Goal: Task Accomplishment & Management: Book appointment/travel/reservation

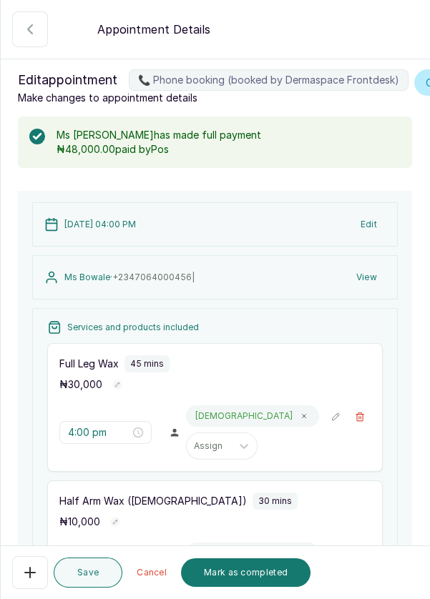
click at [240, 579] on button "Mark as completed" at bounding box center [245, 573] width 129 height 29
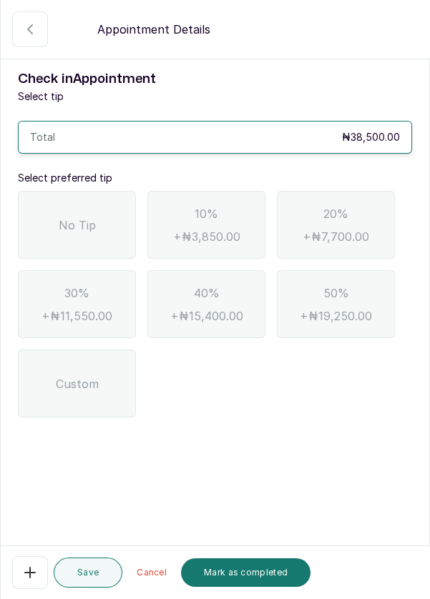
click at [67, 217] on span "No Tip" at bounding box center [77, 225] width 37 height 17
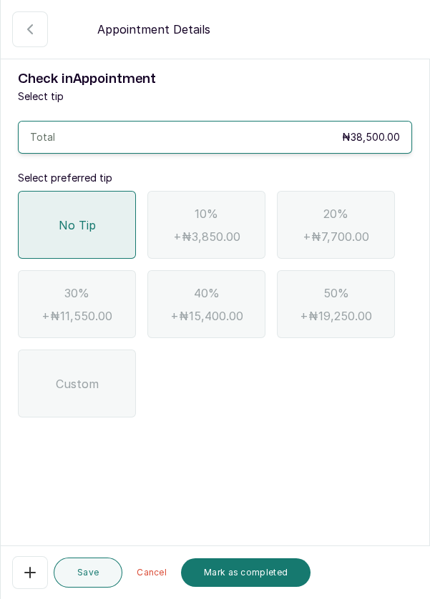
click at [258, 564] on button "Mark as completed" at bounding box center [245, 573] width 129 height 29
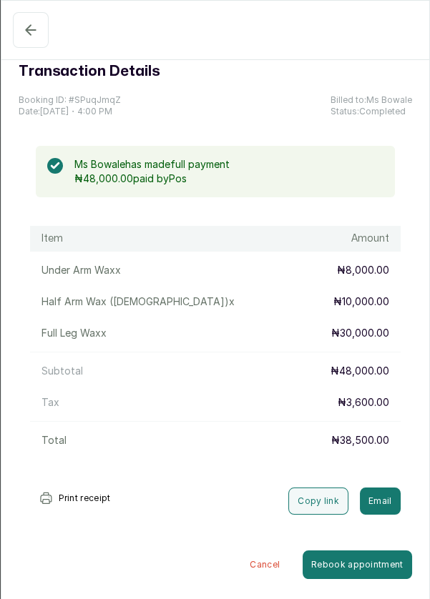
click at [26, 34] on icon "button" at bounding box center [30, 29] width 17 height 17
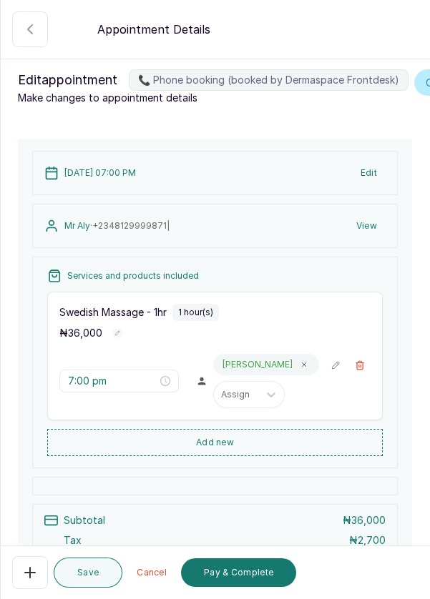
click at [235, 575] on button "Pay & Complete" at bounding box center [238, 573] width 115 height 29
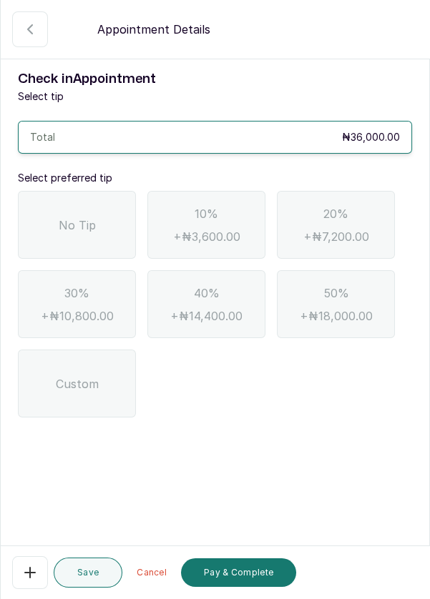
click at [79, 240] on div "No Tip" at bounding box center [77, 225] width 118 height 68
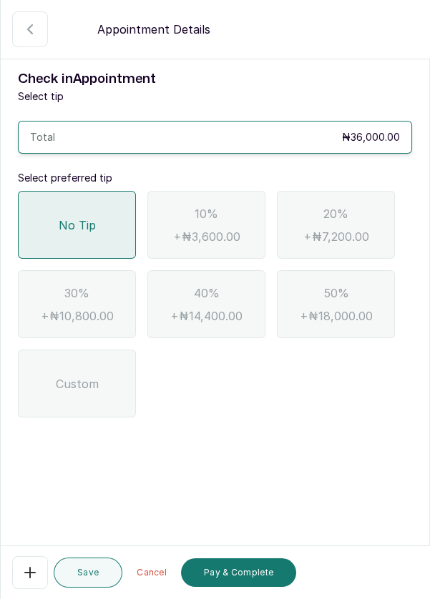
click at [257, 582] on button "Pay & Complete" at bounding box center [238, 573] width 115 height 29
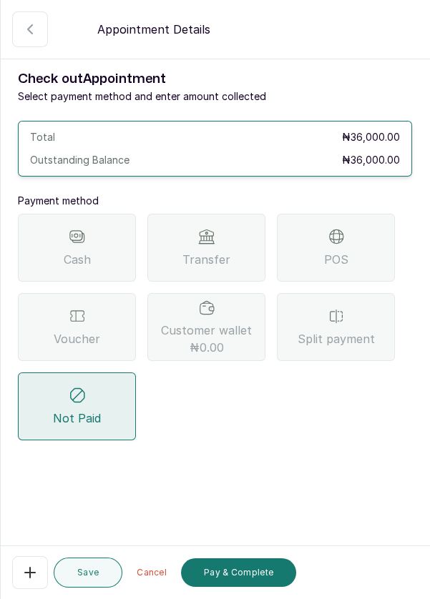
click at [363, 258] on div "POS" at bounding box center [336, 248] width 118 height 68
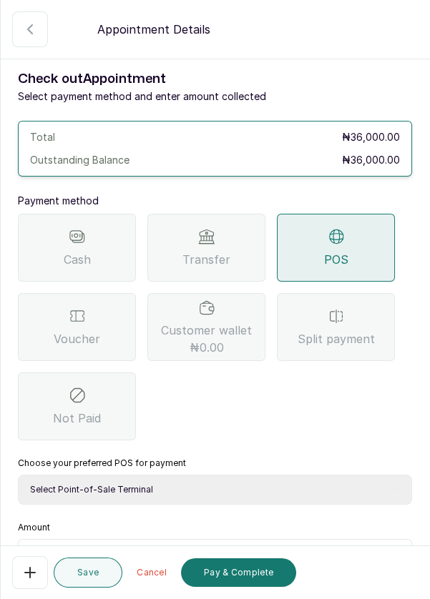
click at [174, 484] on select "Select Point-of-Sale Terminal Pos- Flutterwave Zenith Bank POS - Paga Paga POS …" at bounding box center [215, 490] width 394 height 30
select select "ea021b39-a6bc-4e4d-b5d1-02cb72451b32"
click at [18, 475] on select "Select Point-of-Sale Terminal Pos- Flutterwave Zenith Bank POS - Paga Paga POS …" at bounding box center [215, 490] width 394 height 30
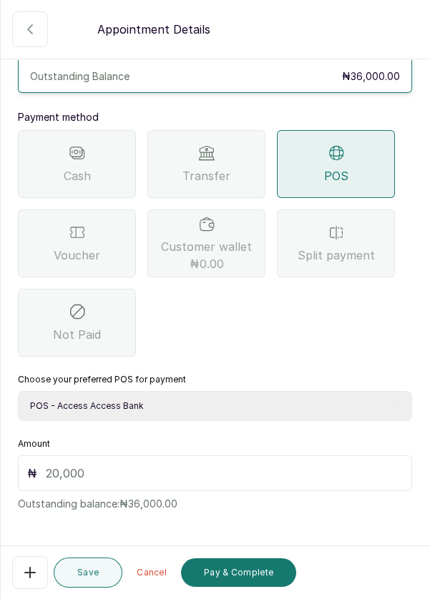
scroll to position [83, 0]
click at [112, 475] on input "text" at bounding box center [224, 474] width 357 height 17
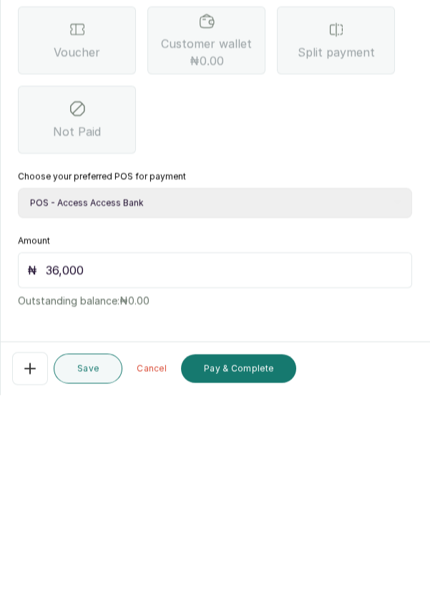
scroll to position [79, 0]
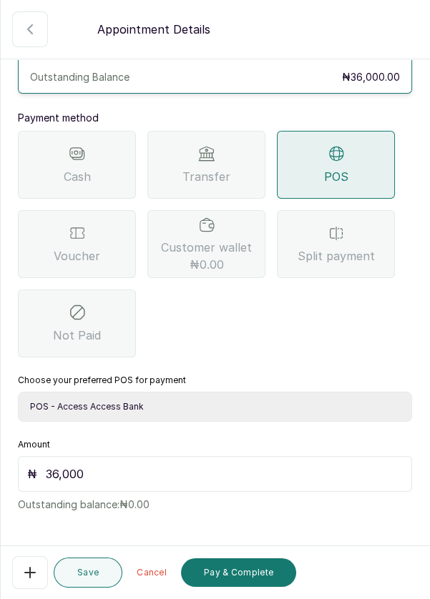
type input "36,000"
click at [231, 567] on button "Pay & Complete" at bounding box center [238, 573] width 115 height 29
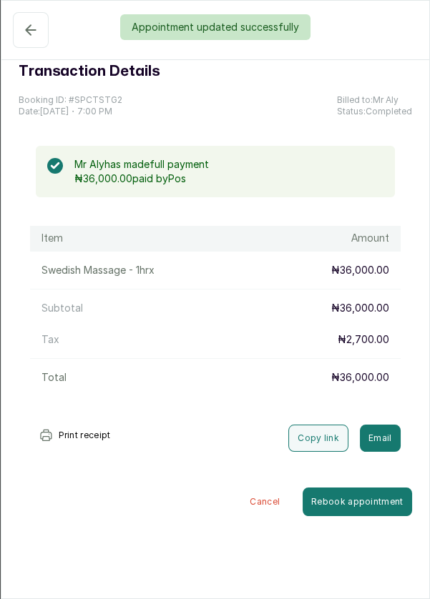
click at [31, 33] on div "Appointment updated successfully" at bounding box center [215, 27] width 430 height 26
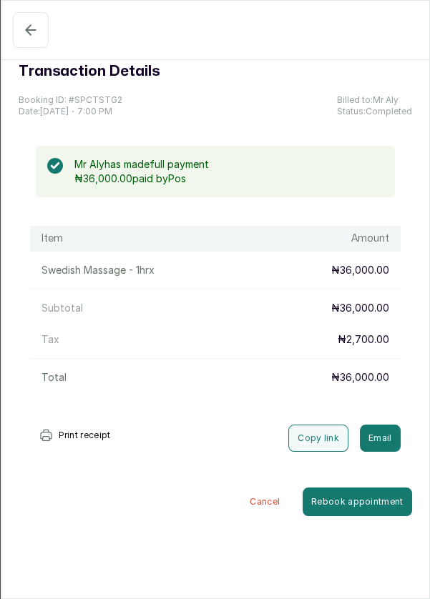
click at [30, 38] on icon "button" at bounding box center [30, 29] width 17 height 17
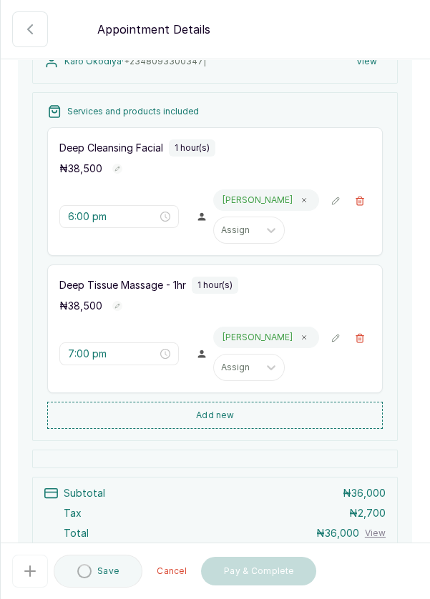
scroll to position [283, 0]
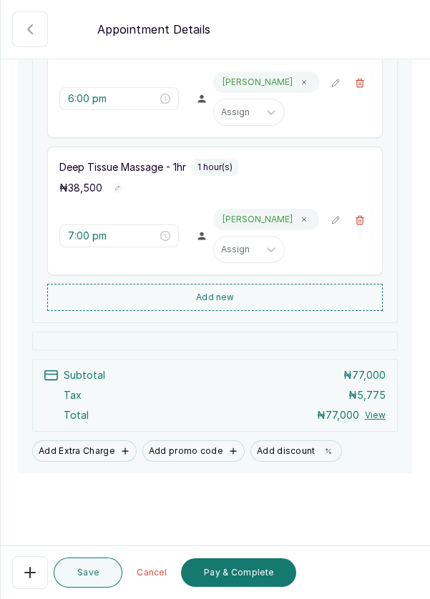
click at [244, 583] on button "Pay & Complete" at bounding box center [238, 573] width 115 height 29
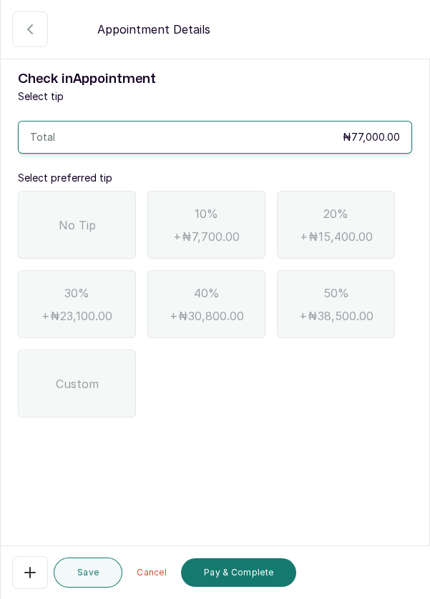
scroll to position [0, 0]
click at [67, 202] on div "No Tip" at bounding box center [77, 225] width 118 height 68
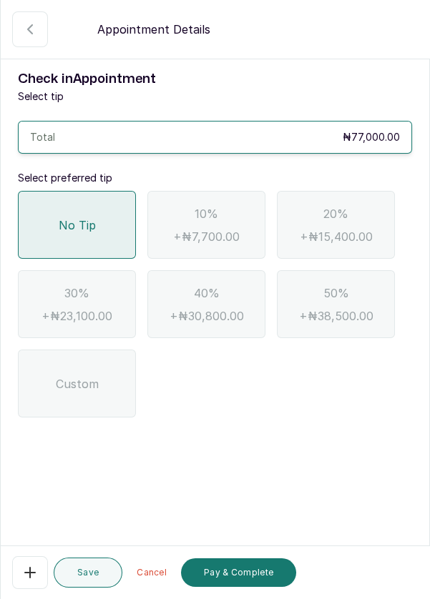
click at [231, 572] on button "Pay & Complete" at bounding box center [238, 573] width 115 height 29
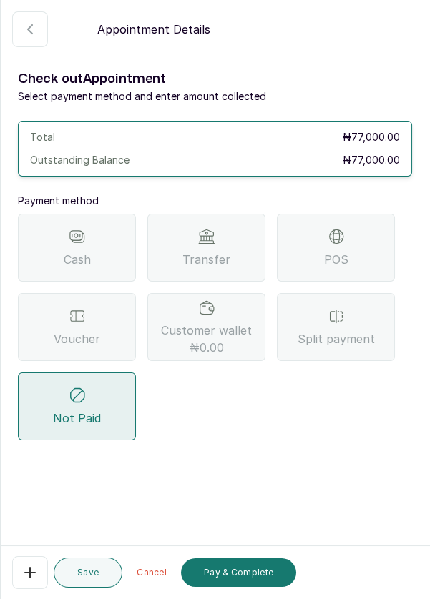
click at [338, 325] on div "Split payment" at bounding box center [336, 327] width 118 height 68
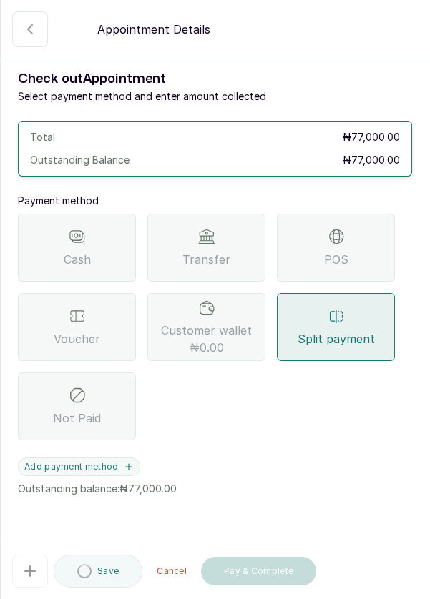
click at [117, 467] on button "Add payment method" at bounding box center [79, 467] width 122 height 19
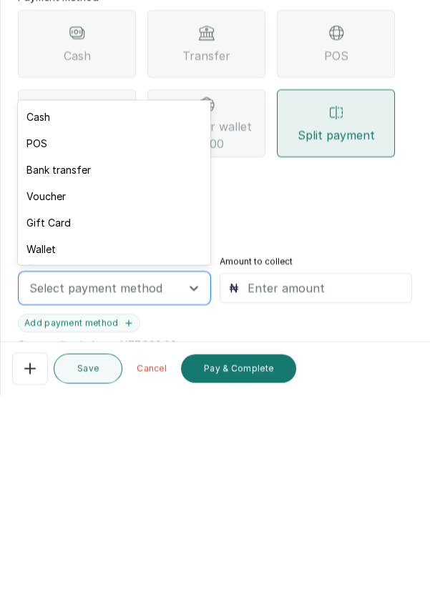
scroll to position [69, 0]
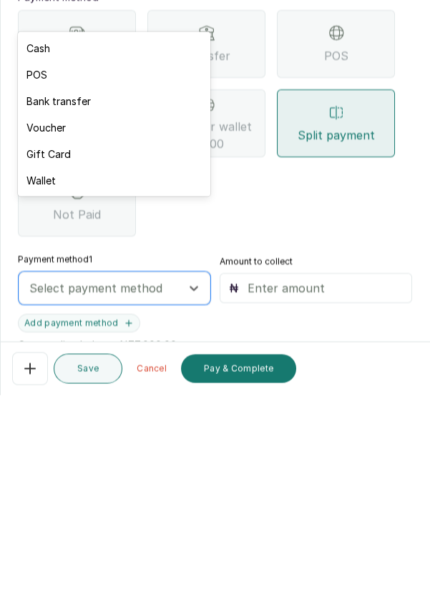
click at [59, 330] on div "Voucher" at bounding box center [114, 331] width 192 height 26
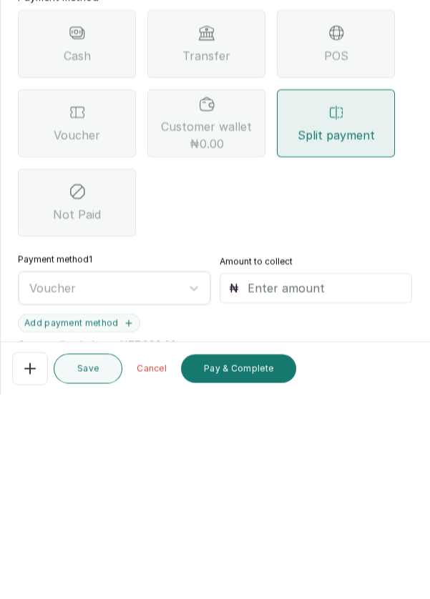
scroll to position [79, 0]
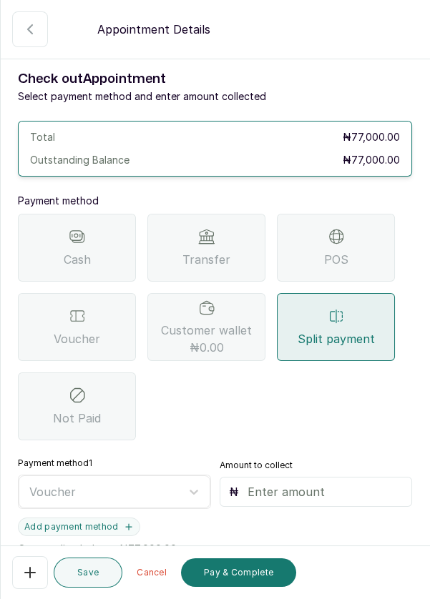
click at [257, 484] on input "text" at bounding box center [325, 492] width 156 height 17
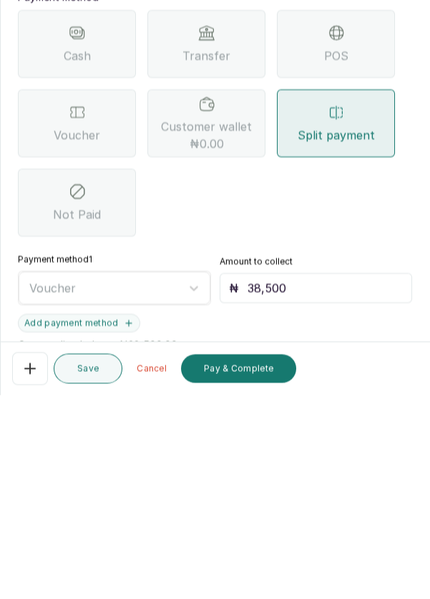
type input "38,500"
click at [79, 518] on button "Add payment method" at bounding box center [79, 527] width 122 height 19
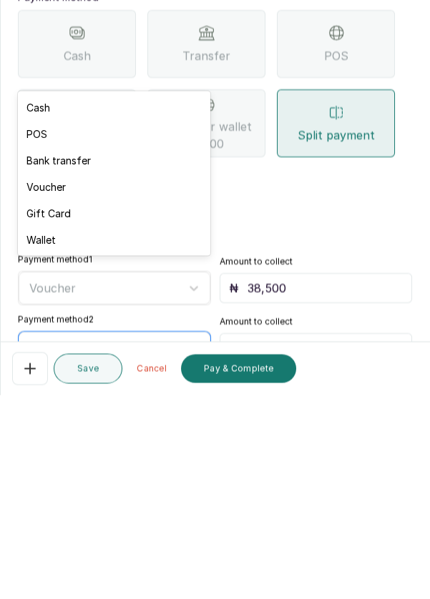
click at [75, 367] on div "Bank transfer" at bounding box center [114, 364] width 192 height 26
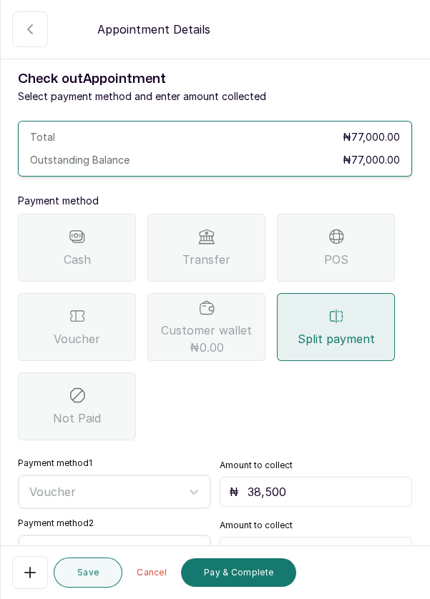
click at [265, 544] on input "text" at bounding box center [325, 552] width 156 height 17
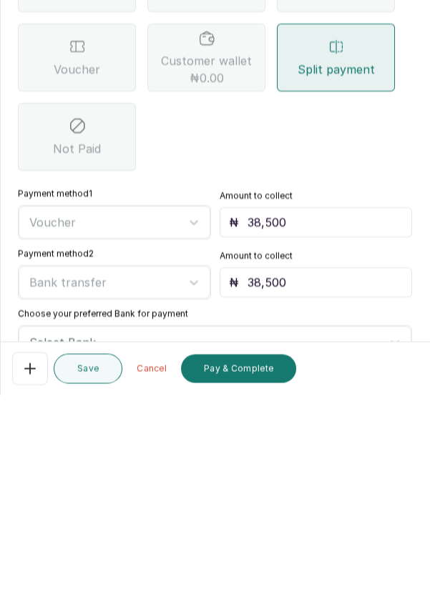
scroll to position [67, 0]
type input "38,500"
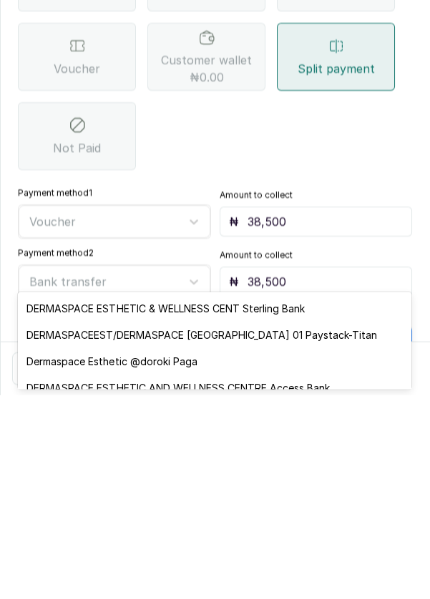
click at [340, 547] on div "DERMASPACEEST/DERMASPACE [GEOGRAPHIC_DATA] 01 Paystack-Titan" at bounding box center [214, 539] width 393 height 26
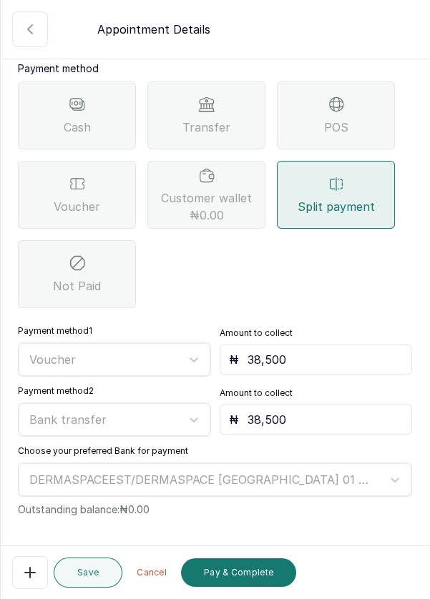
scroll to position [147, 0]
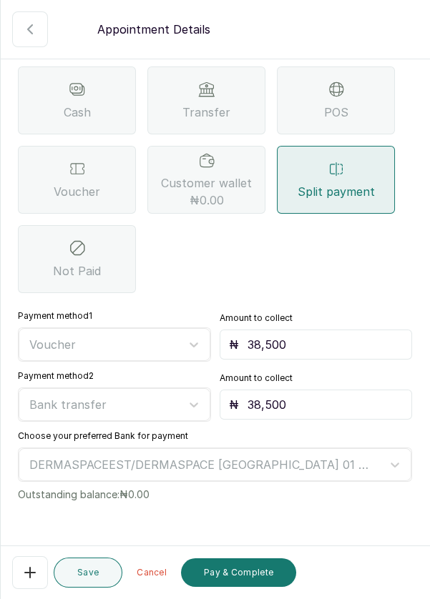
click at [235, 582] on button "Pay & Complete" at bounding box center [238, 573] width 115 height 29
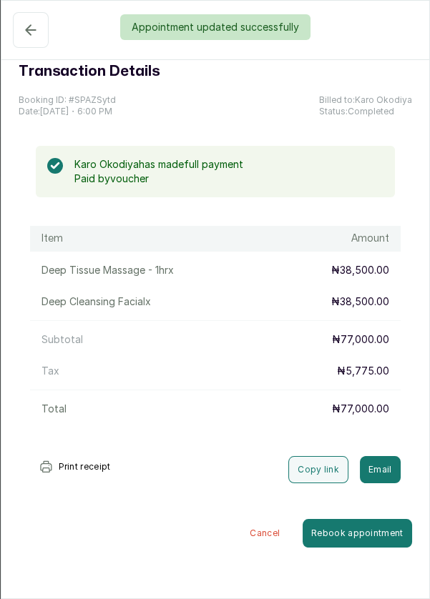
click at [29, 31] on div "Appointment updated successfully" at bounding box center [215, 27] width 430 height 26
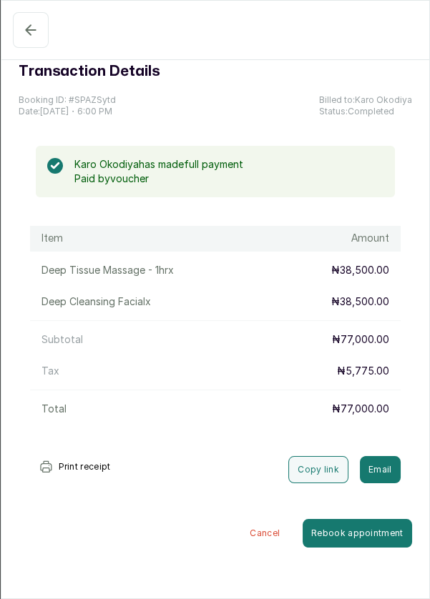
click at [28, 29] on icon "button" at bounding box center [30, 29] width 9 height 9
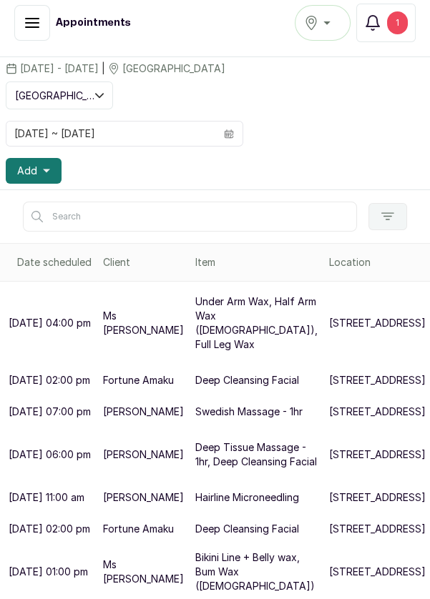
scroll to position [192, 0]
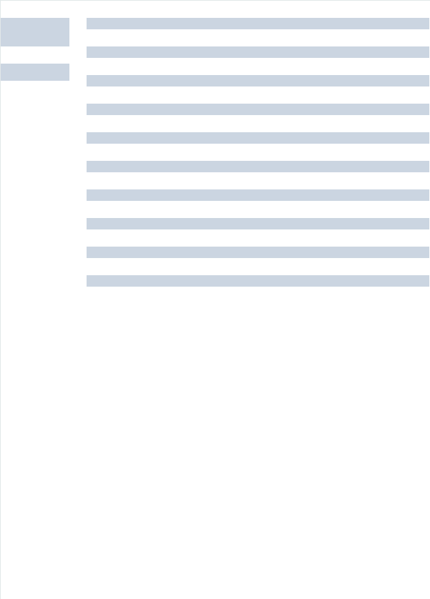
click at [373, 132] on div at bounding box center [258, 137] width 343 height 11
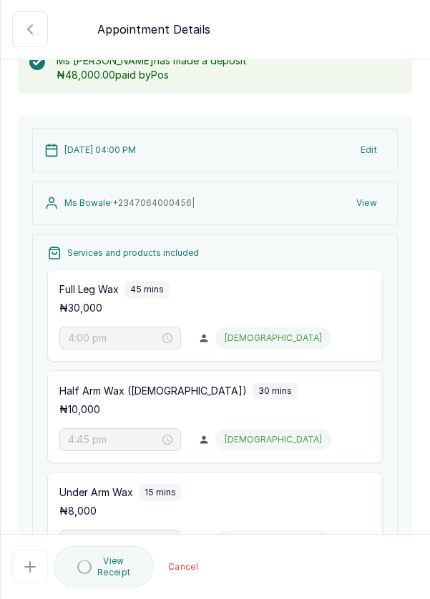
scroll to position [386, 0]
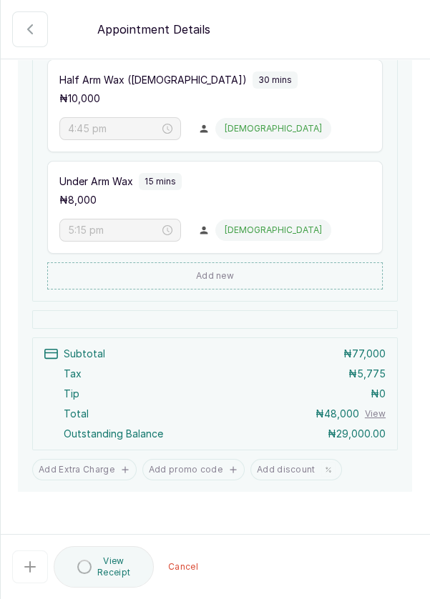
click at [19, 41] on button "📞 Phone booking (booked by Dermaspace Frontdesk)" at bounding box center [30, 29] width 36 height 36
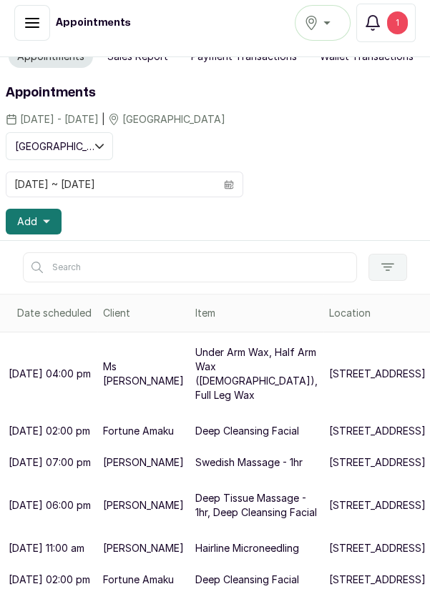
scroll to position [0, 0]
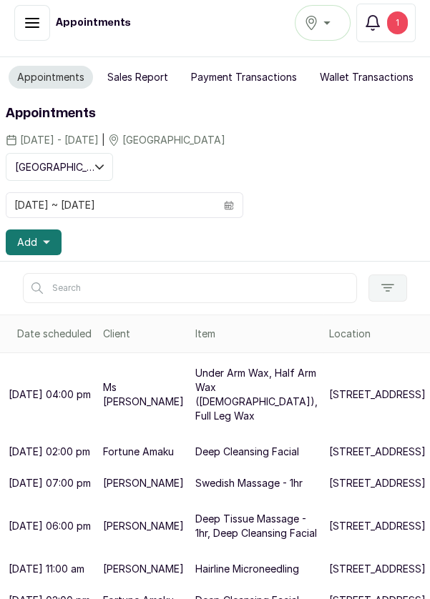
click at [134, 66] on button "Sales Report" at bounding box center [138, 77] width 78 height 23
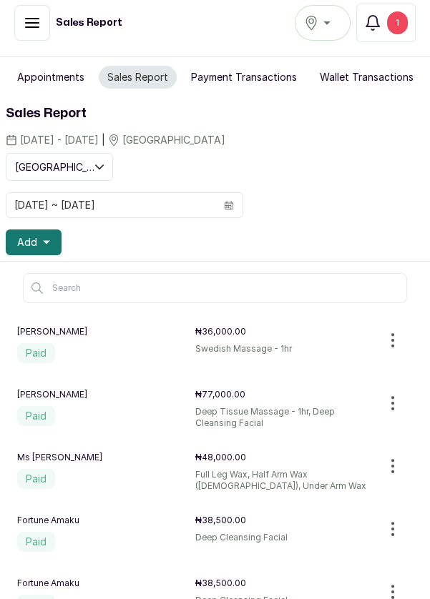
scroll to position [21, 0]
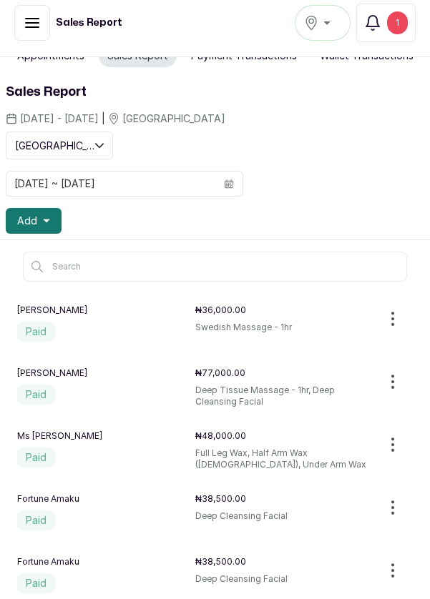
click at [426, 293] on div "[PERSON_NAME] ₦36,000.00 Paid Swedish Massage - 1hr" at bounding box center [215, 324] width 430 height 63
click at [29, 214] on span "Add" at bounding box center [27, 221] width 20 height 14
click at [31, 214] on span "Add" at bounding box center [27, 221] width 20 height 14
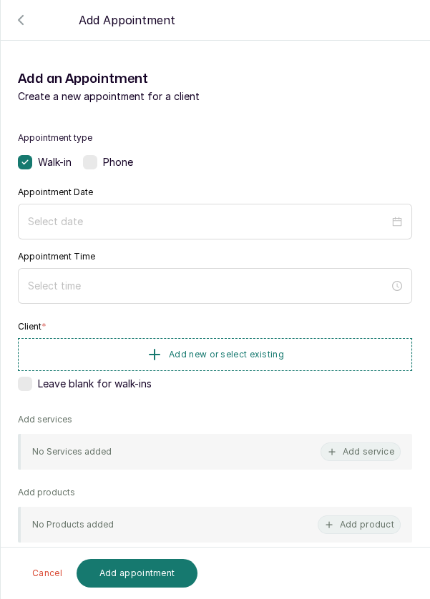
click at [97, 164] on label at bounding box center [90, 162] width 14 height 14
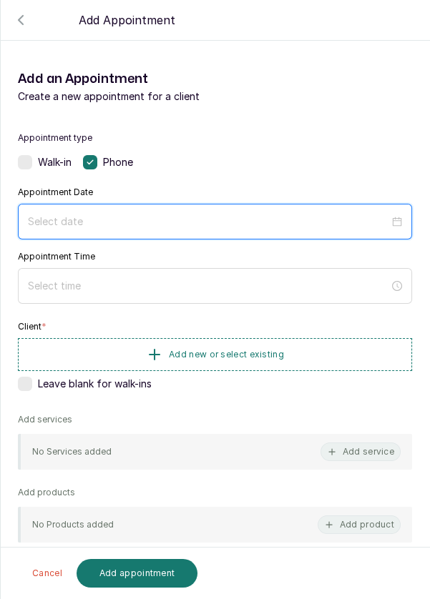
click at [127, 218] on input at bounding box center [208, 222] width 361 height 16
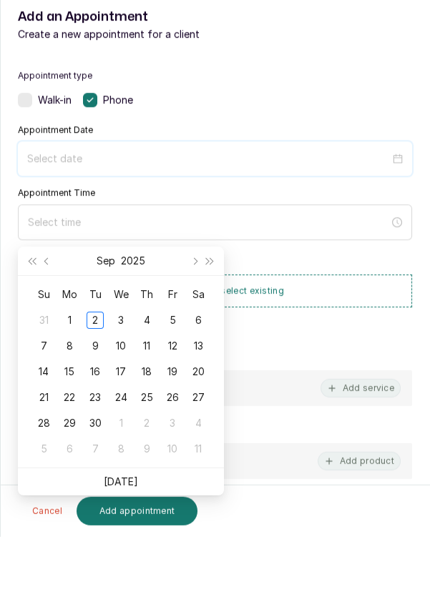
scroll to position [79, 0]
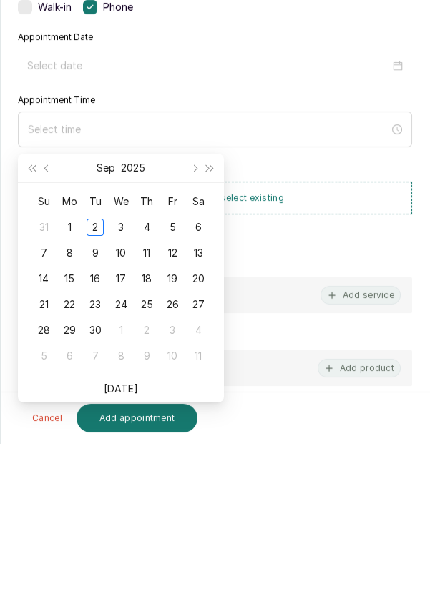
click at [132, 538] on link "[DATE]" at bounding box center [121, 544] width 34 height 12
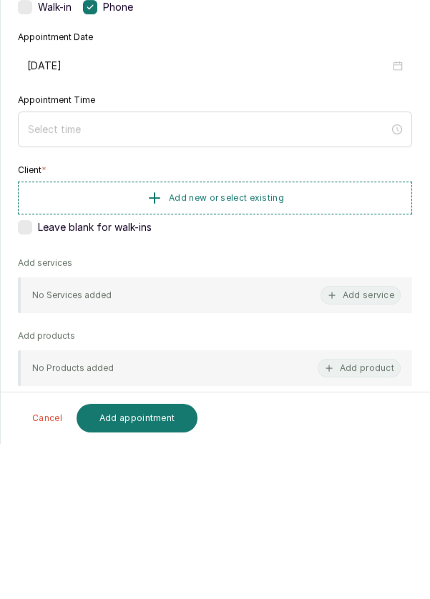
type input "[DATE]"
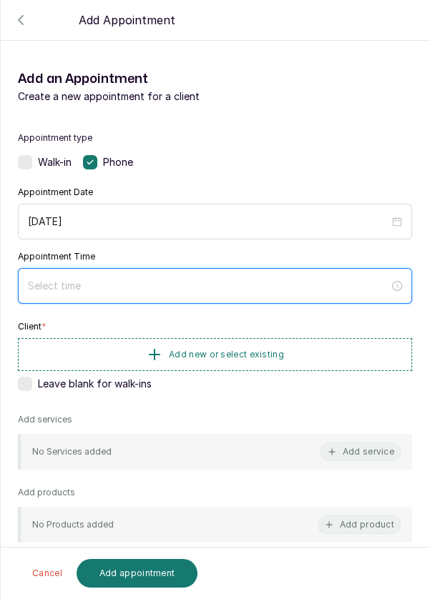
click at [78, 280] on input at bounding box center [208, 286] width 361 height 16
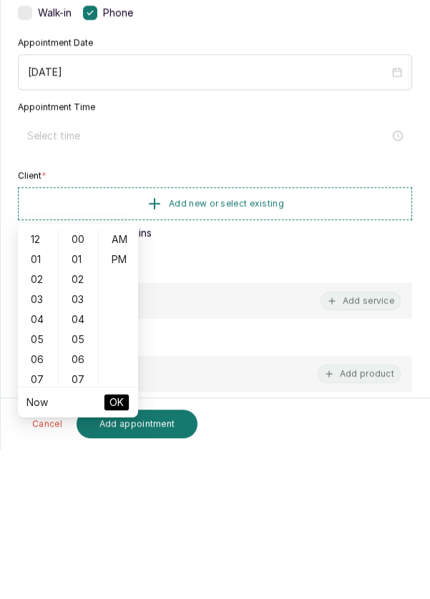
click at [43, 499] on div "06" at bounding box center [38, 509] width 34 height 20
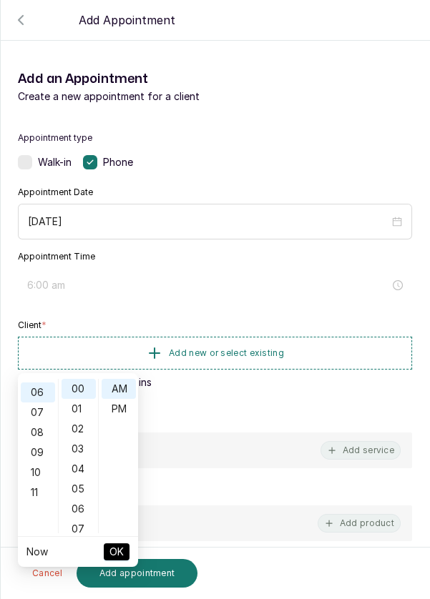
scroll to position [120, 0]
click at [124, 399] on div "PM" at bounding box center [119, 409] width 34 height 20
type input "6:00 pm"
click at [123, 539] on span "OK" at bounding box center [116, 552] width 14 height 27
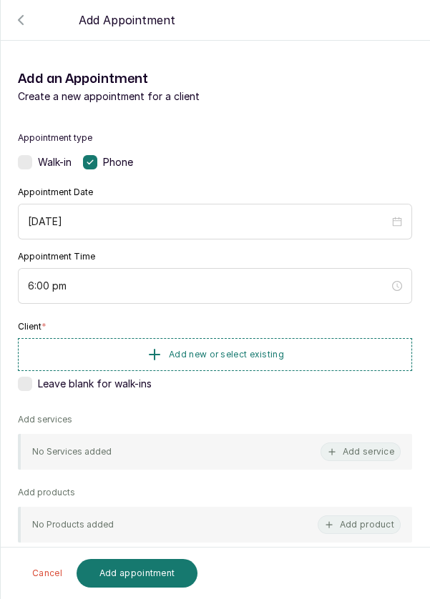
click at [245, 349] on span "Add new or select existing" at bounding box center [226, 354] width 115 height 11
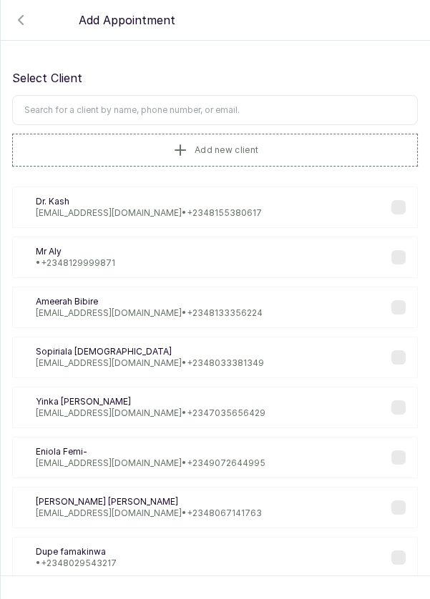
click at [84, 109] on input "text" at bounding box center [215, 110] width 406 height 30
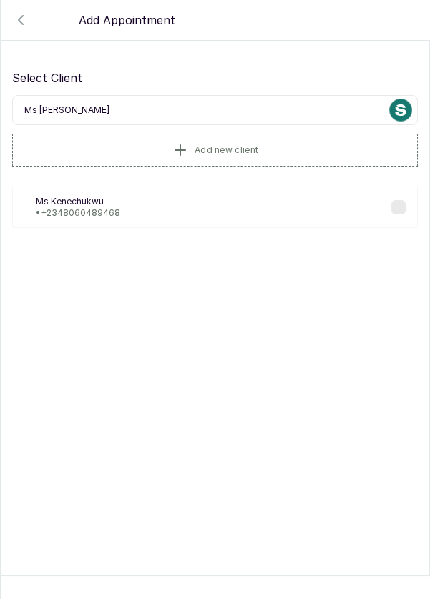
click at [79, 207] on div "Select Client Ms [PERSON_NAME] Add new client MK Ms [PERSON_NAME] • [PHONE_NUMB…" at bounding box center [215, 154] width 428 height 193
click at [99, 107] on input "Ms [PERSON_NAME]" at bounding box center [215, 110] width 406 height 30
type input "Ms [PERSON_NAME]"
click at [76, 211] on p "• [PHONE_NUMBER]" at bounding box center [78, 212] width 84 height 11
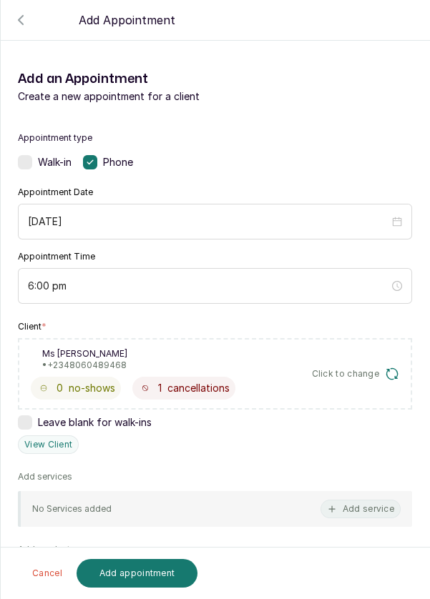
click at [363, 514] on button "Add service" at bounding box center [360, 509] width 80 height 19
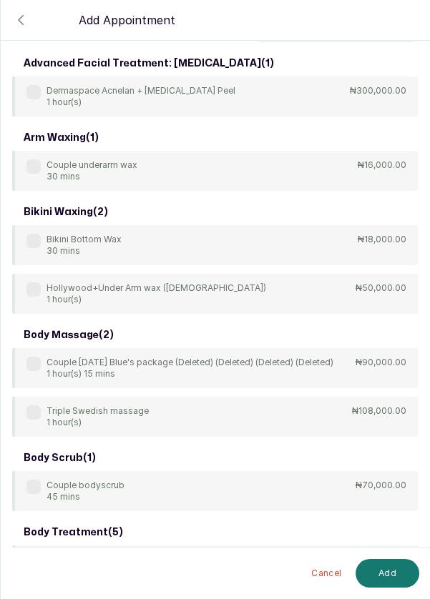
scroll to position [0, 0]
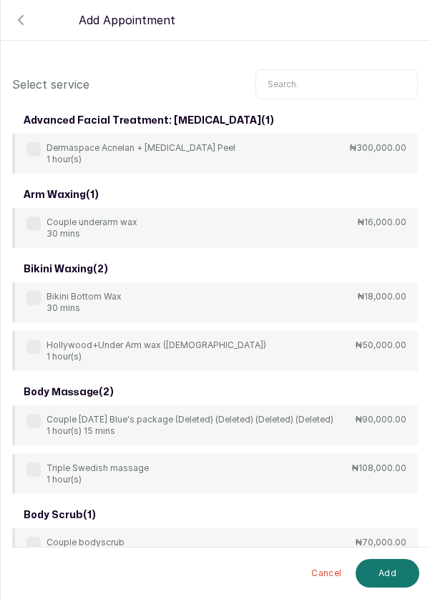
click at [307, 77] on input "text" at bounding box center [336, 84] width 162 height 30
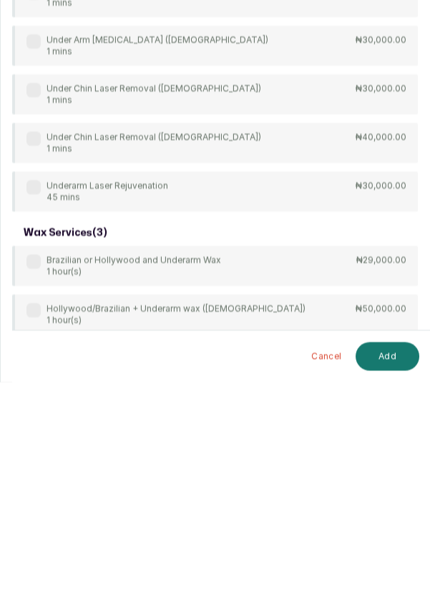
scroll to position [79, 0]
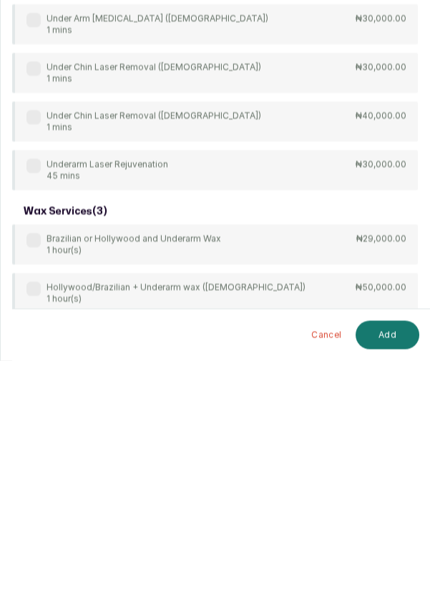
type input "Under"
click at [35, 507] on div "arm waxing ( 1 ) Couple underarm wax 30 mins ₦16,000.00 bikini waxing ( 1 ) Hol…" at bounding box center [215, 200] width 406 height 801
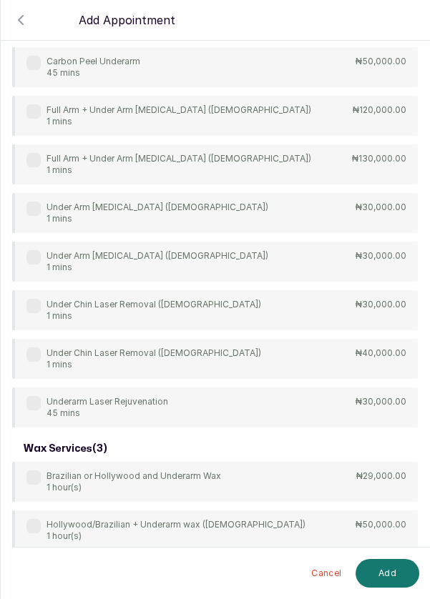
scroll to position [10, 0]
click at [31, 583] on div "Under Arm Wax 15 mins" at bounding box center [68, 579] width 84 height 23
click at [389, 588] on button "Add" at bounding box center [388, 573] width 64 height 29
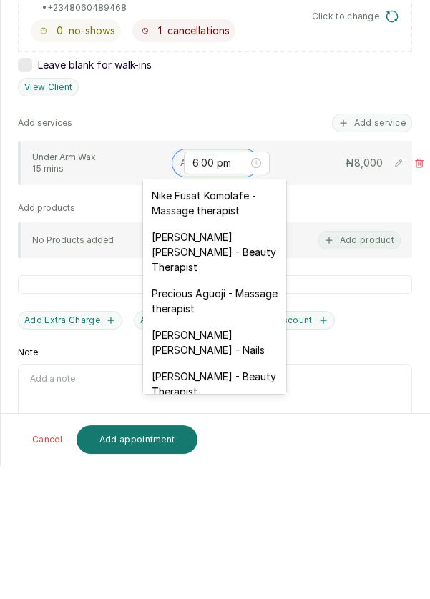
scroll to position [546, 0]
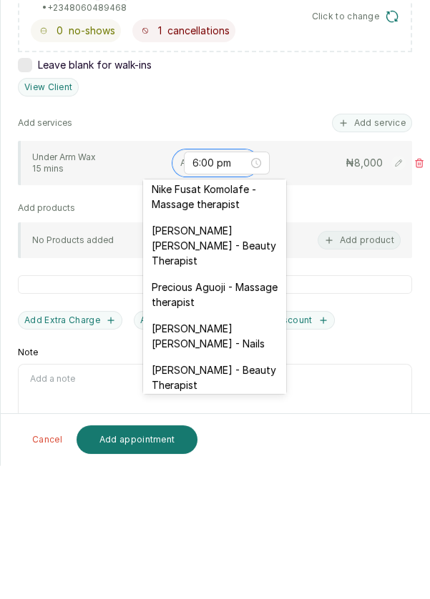
click at [233, 449] on div "[PERSON_NAME] [PERSON_NAME] - Nails" at bounding box center [214, 469] width 143 height 41
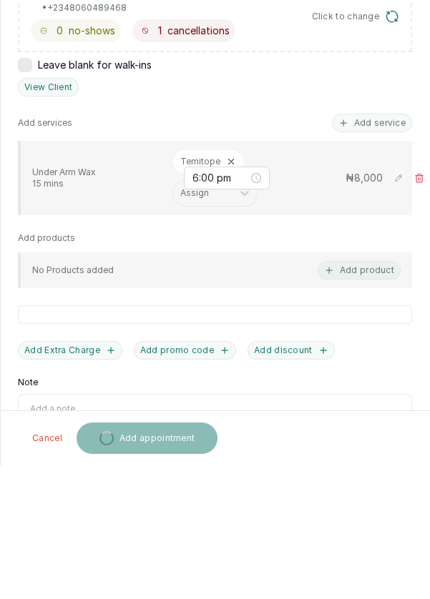
scroll to position [10, 0]
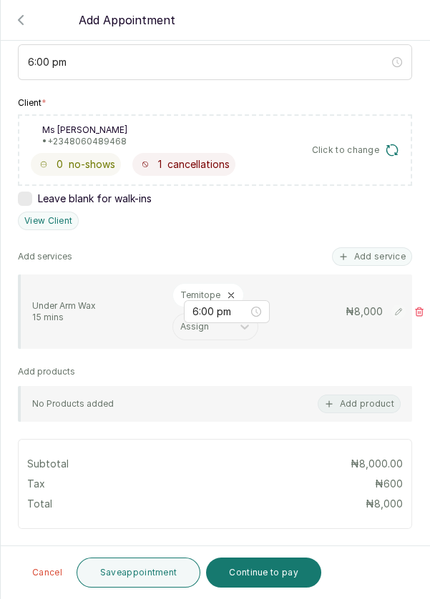
click at [260, 581] on button "Continue to pay" at bounding box center [263, 573] width 115 height 30
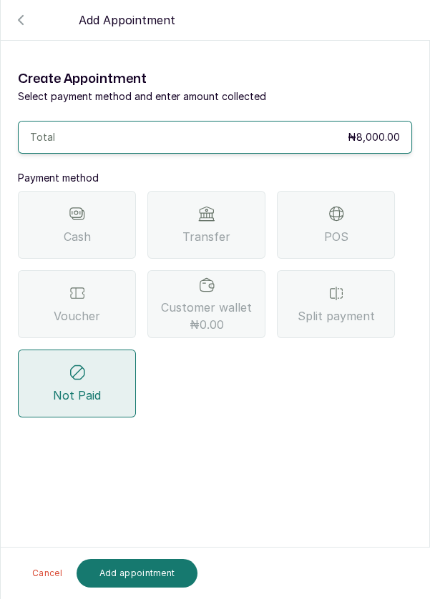
scroll to position [0, 0]
click at [225, 225] on div "Transfer" at bounding box center [206, 225] width 118 height 68
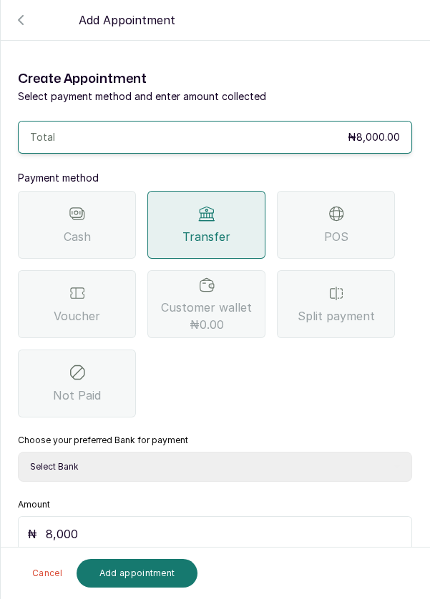
click at [180, 466] on select "Select Bank DERMASPACE ESTHETIC & WELLNESS CENT Sterling Bank DERMASPACEEST/DER…" at bounding box center [215, 467] width 394 height 30
select select "818ea5c0-5b47-4751-8f35-6fc14409c533"
click at [18, 452] on select "Select Bank DERMASPACE ESTHETIC & WELLNESS CENT Sterling Bank DERMASPACEEST/DER…" at bounding box center [215, 467] width 394 height 30
click at [139, 574] on button "Add appointment" at bounding box center [138, 573] width 122 height 29
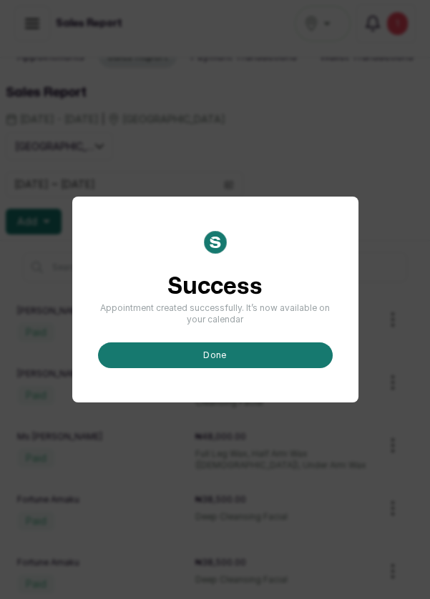
click at [226, 368] on button "done" at bounding box center [215, 356] width 235 height 26
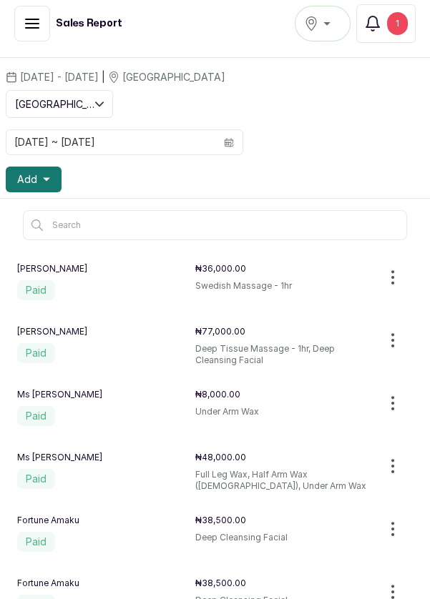
scroll to position [84, 0]
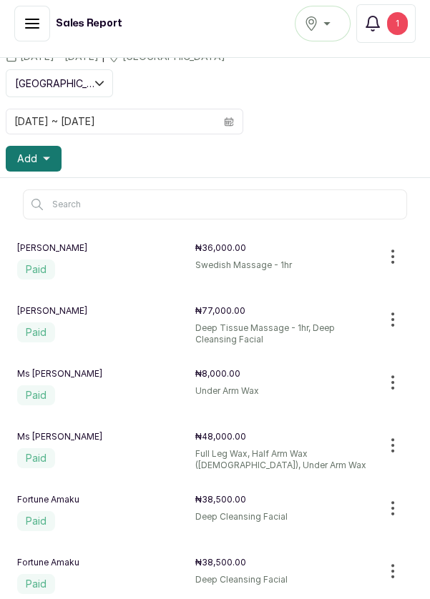
click at [35, 165] on button "Add" at bounding box center [34, 159] width 56 height 26
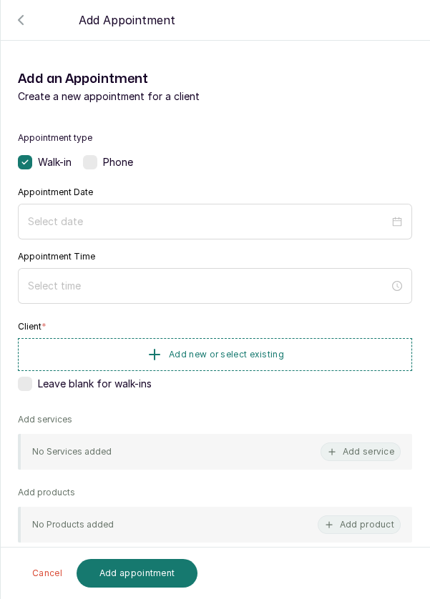
click at [102, 162] on div "Phone" at bounding box center [108, 162] width 50 height 14
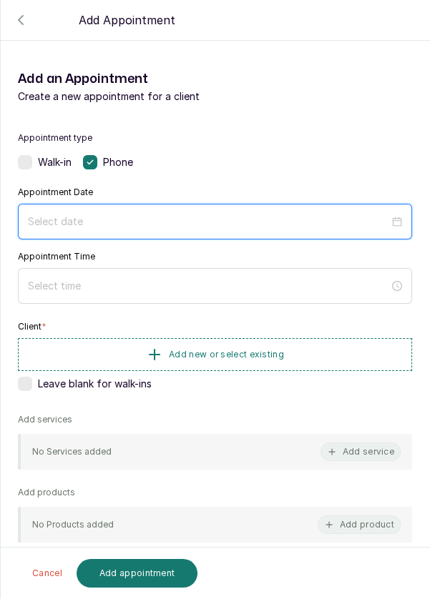
click at [142, 223] on input at bounding box center [208, 222] width 361 height 16
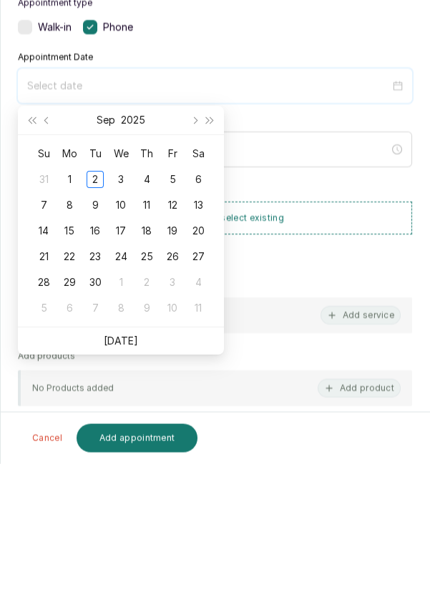
scroll to position [10, 0]
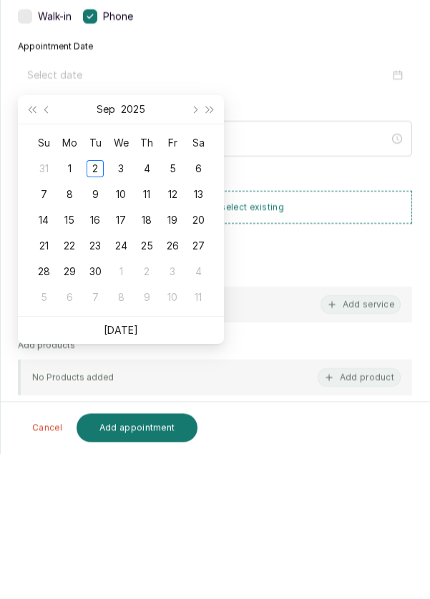
click at [123, 471] on link "[DATE]" at bounding box center [121, 476] width 34 height 12
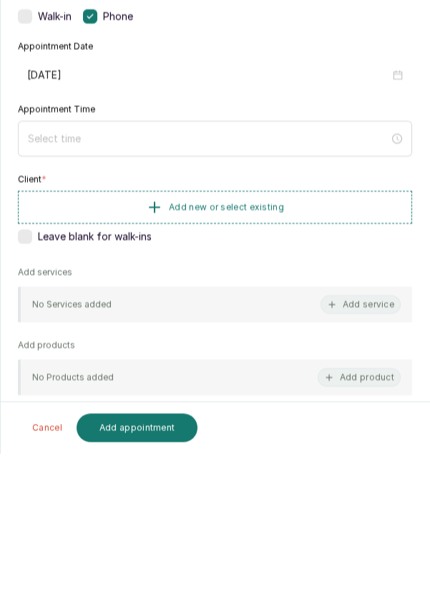
type input "[DATE]"
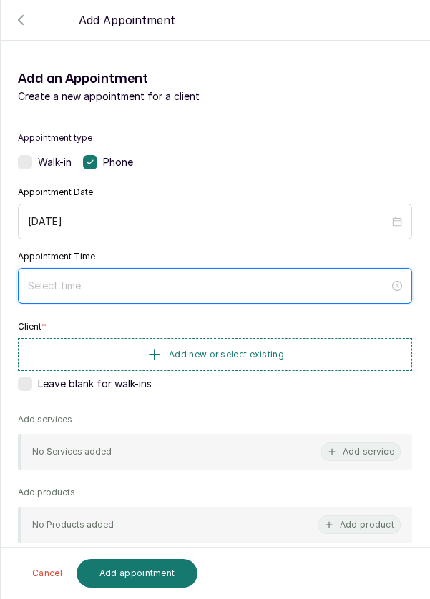
click at [127, 286] on input at bounding box center [208, 286] width 361 height 16
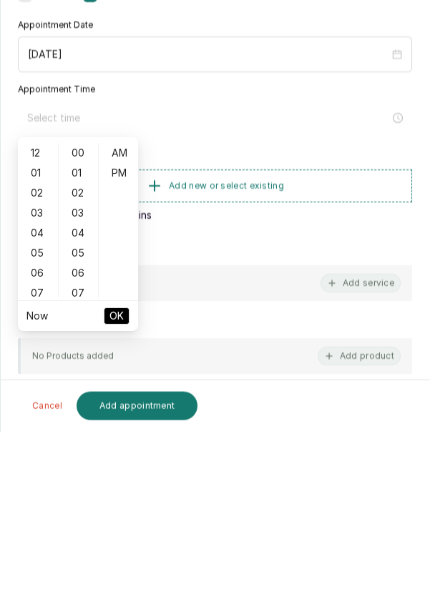
click at [47, 462] on div "07" at bounding box center [38, 461] width 34 height 20
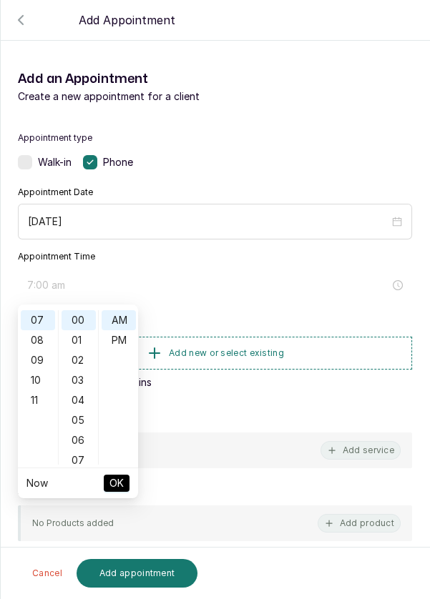
scroll to position [140, 0]
click at [82, 460] on div "07" at bounding box center [79, 461] width 34 height 20
click at [76, 461] on div "14" at bounding box center [79, 461] width 34 height 20
click at [82, 464] on div "21" at bounding box center [79, 461] width 34 height 20
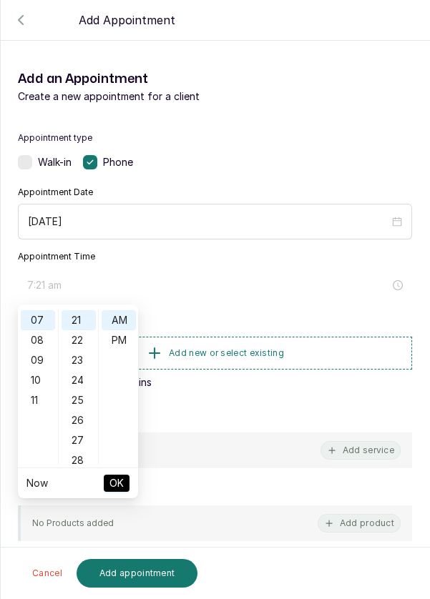
click at [79, 469] on ul "Now OK" at bounding box center [78, 484] width 120 height 30
click at [82, 466] on div "12 01 02 03 04 05 06 07 08 09 10 11 00 01 02 03 04 05 06 07 08 09 10 11 12 13 1…" at bounding box center [78, 388] width 120 height 160
click at [82, 462] on div "28" at bounding box center [79, 461] width 34 height 20
click at [90, 357] on div "30" at bounding box center [79, 361] width 34 height 20
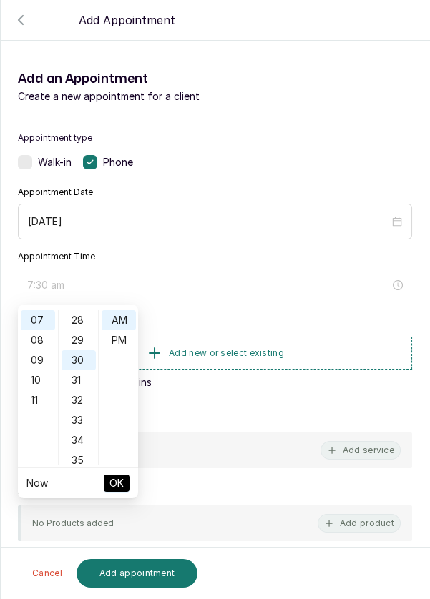
scroll to position [600, 0]
click at [123, 340] on div "PM" at bounding box center [119, 340] width 34 height 20
type input "7:30 pm"
click at [124, 484] on button "OK" at bounding box center [117, 483] width 26 height 17
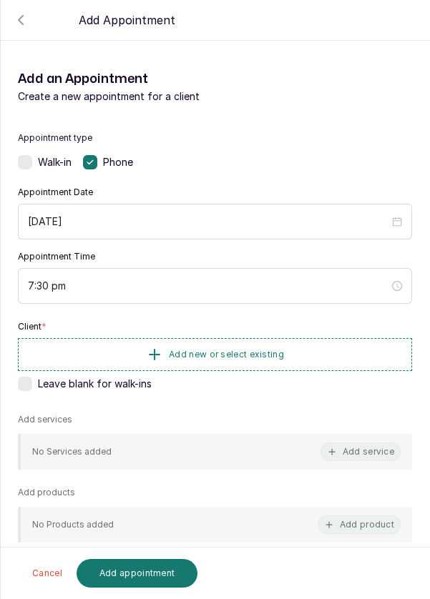
click at [205, 356] on span "Add new or select existing" at bounding box center [226, 354] width 115 height 11
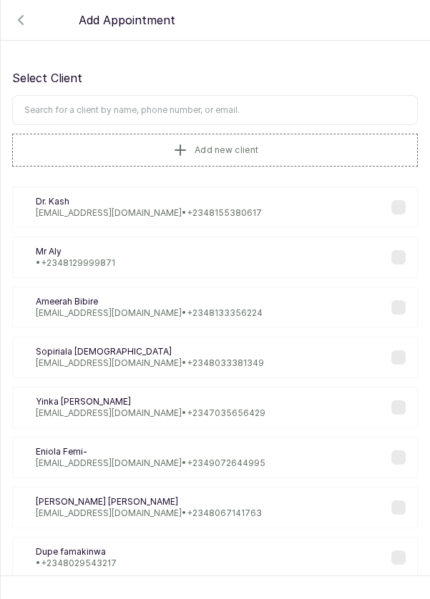
click at [173, 142] on icon "button" at bounding box center [180, 150] width 17 height 17
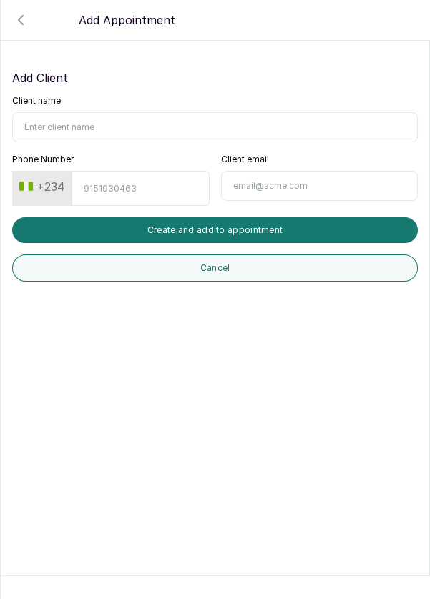
click at [86, 124] on input "Client name" at bounding box center [215, 127] width 406 height 30
type input "[PERSON_NAME]"
click at [109, 190] on input "Phone Number" at bounding box center [140, 188] width 137 height 35
type input "8023645472"
click at [272, 235] on button "Create and add to appointment" at bounding box center [215, 230] width 406 height 26
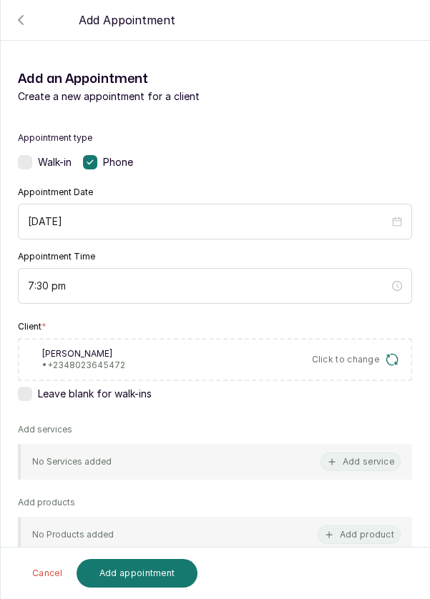
click at [371, 458] on button "Add service" at bounding box center [360, 462] width 80 height 19
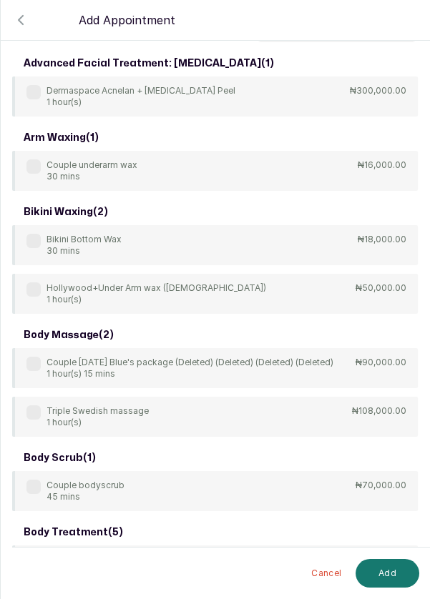
scroll to position [0, 0]
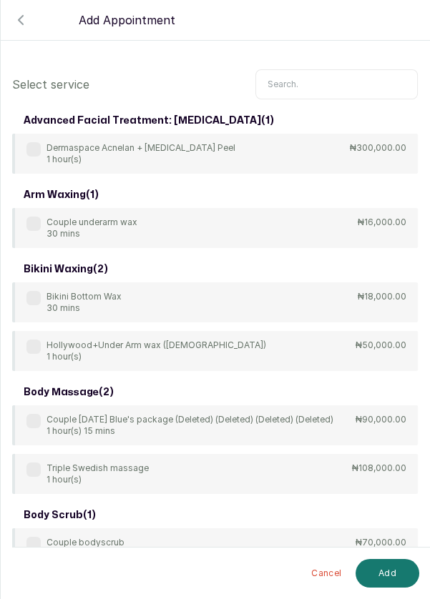
click at [330, 84] on input "text" at bounding box center [336, 84] width 162 height 30
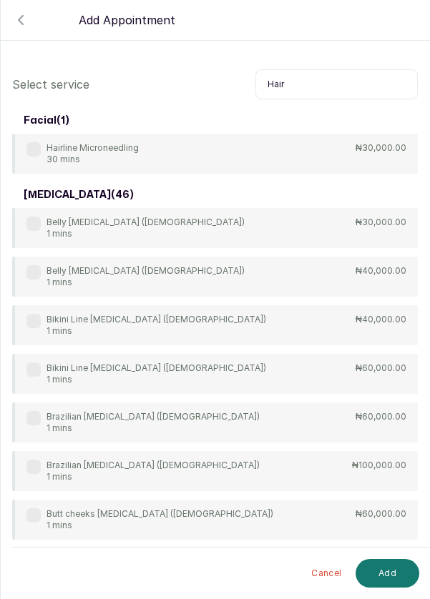
type input "Hair"
click at [32, 144] on label at bounding box center [33, 149] width 14 height 14
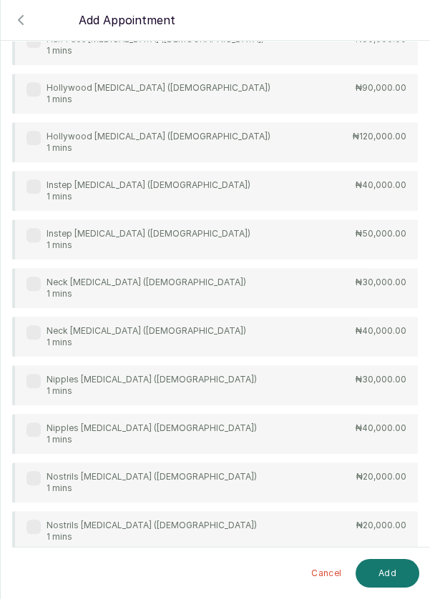
scroll to position [1838, 0]
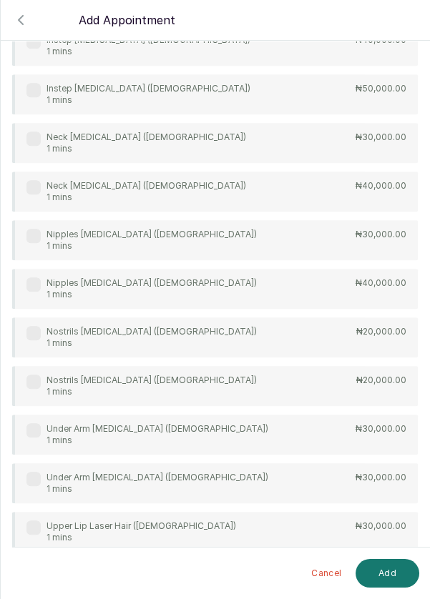
click at [392, 578] on button "Add" at bounding box center [388, 573] width 64 height 29
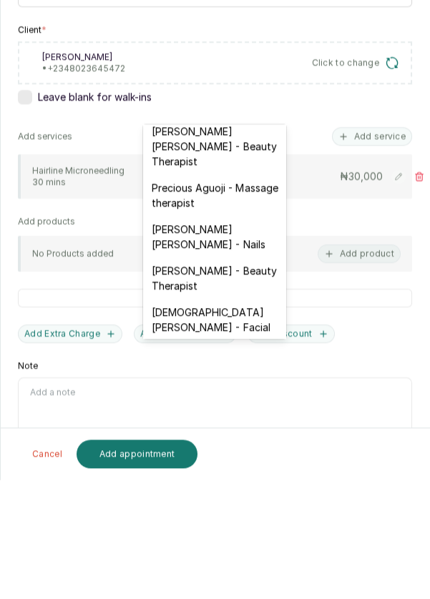
scroll to position [10, 0]
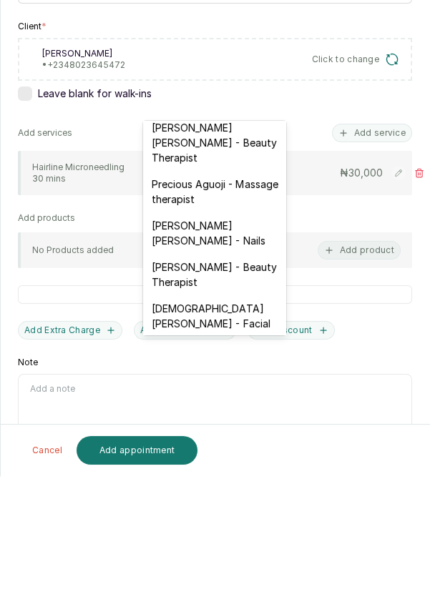
click at [231, 418] on div "[DEMOGRAPHIC_DATA][PERSON_NAME] - Facial" at bounding box center [214, 438] width 143 height 41
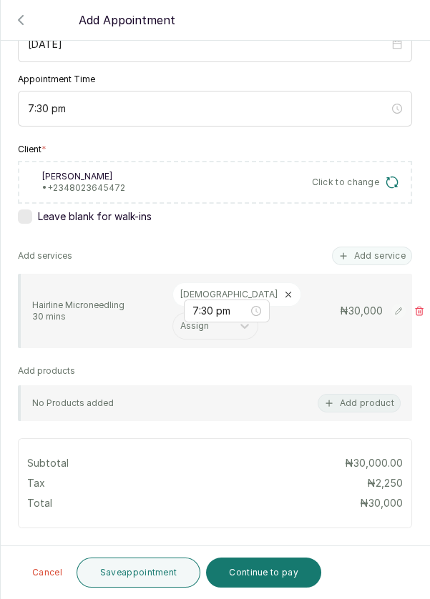
click at [84, 546] on button "Add Extra Charge" at bounding box center [70, 555] width 104 height 19
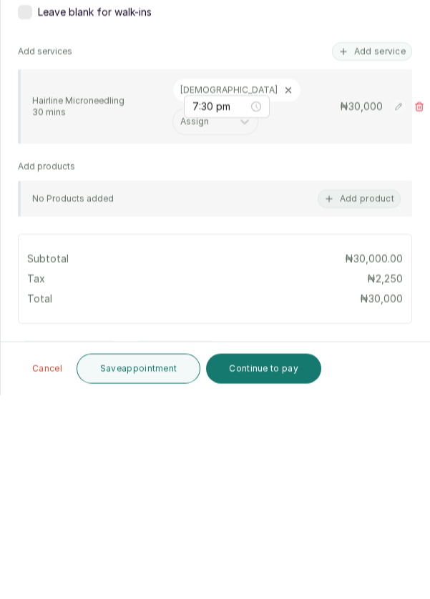
type input "Exosome"
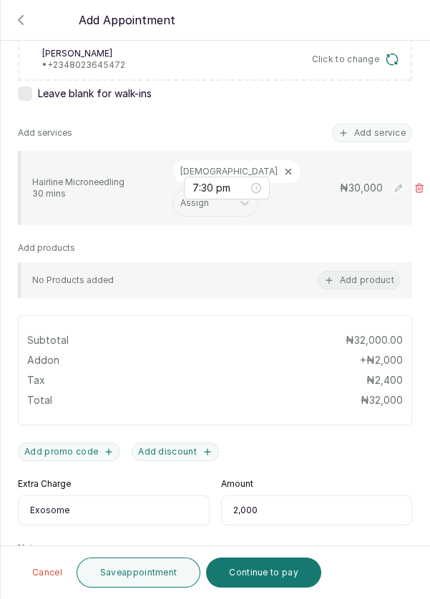
scroll to position [302, 0]
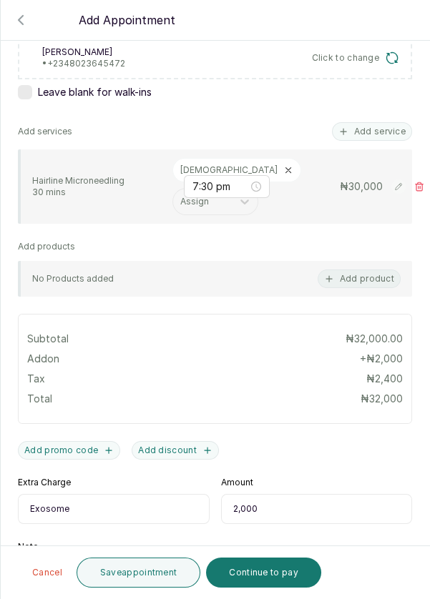
click at [266, 494] on input "2,000" at bounding box center [317, 509] width 192 height 30
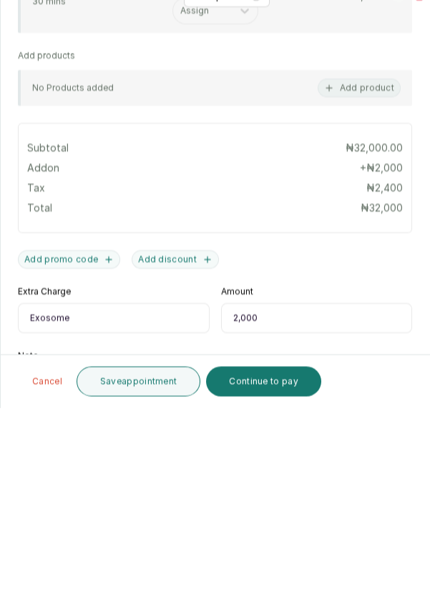
scroll to position [10, 0]
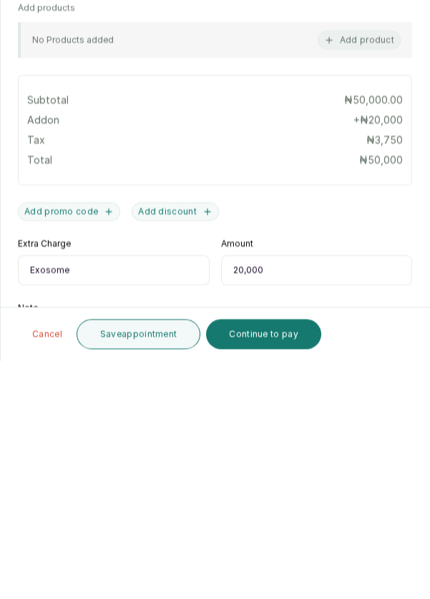
type input "20,000"
click at [149, 576] on button "Save appointment" at bounding box center [139, 573] width 124 height 30
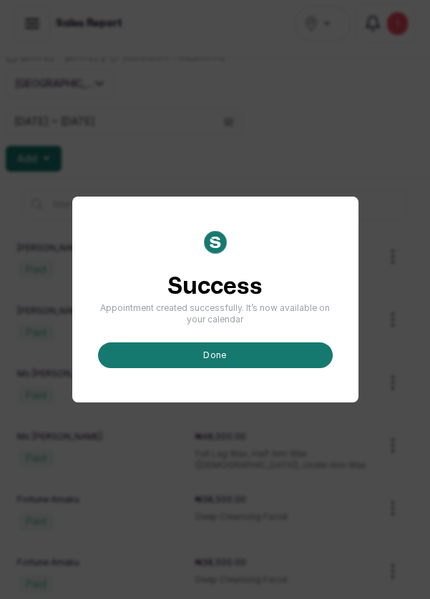
click at [222, 368] on button "done" at bounding box center [215, 356] width 235 height 26
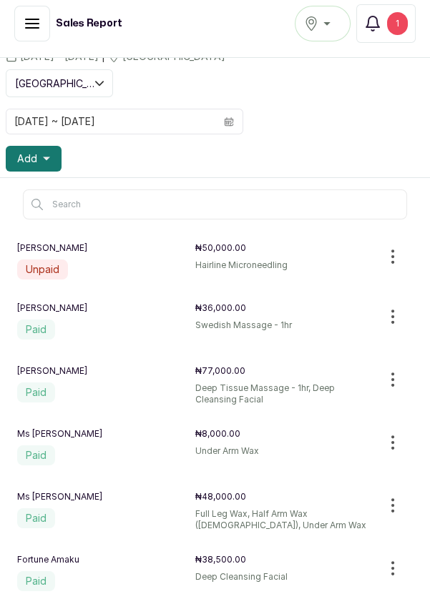
click at [41, 157] on button "Add" at bounding box center [34, 159] width 56 height 26
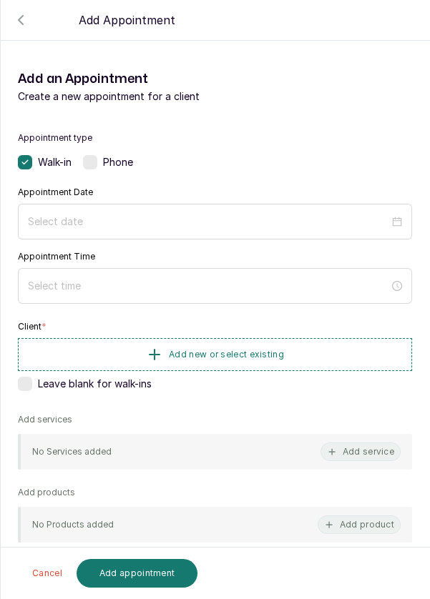
click at [94, 159] on label at bounding box center [90, 162] width 14 height 14
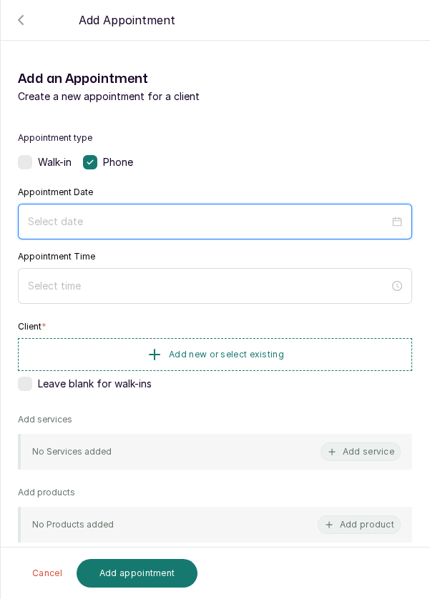
click at [94, 222] on input at bounding box center [208, 222] width 361 height 16
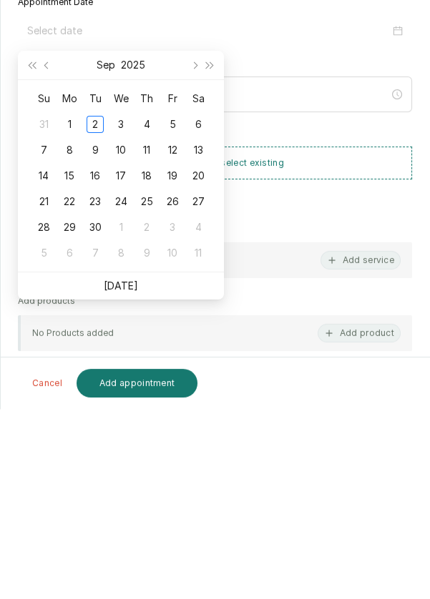
click at [134, 479] on link "[DATE]" at bounding box center [121, 476] width 34 height 12
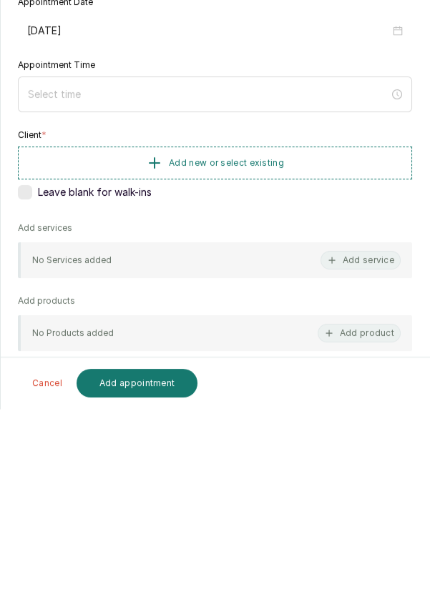
type input "[DATE]"
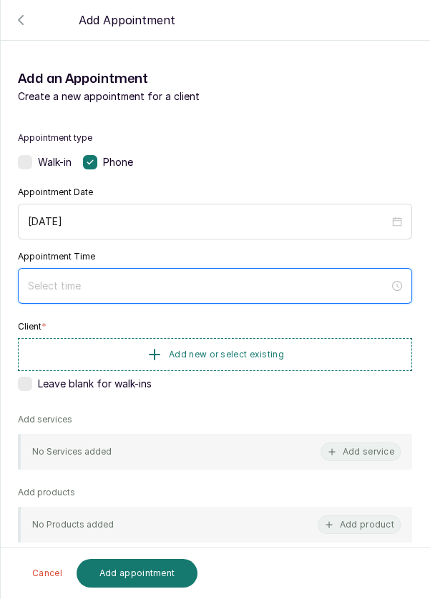
click at [165, 281] on input at bounding box center [208, 286] width 361 height 16
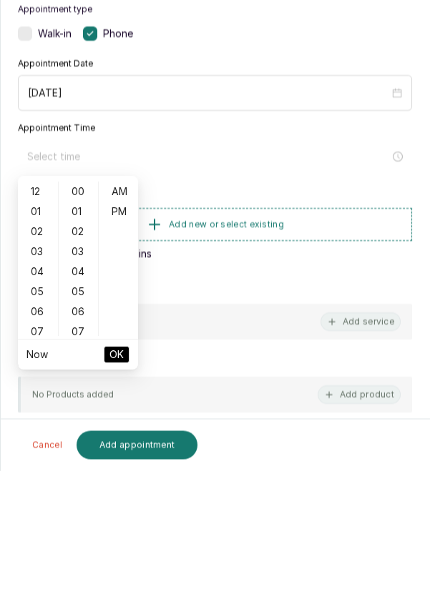
click at [36, 459] on div "07" at bounding box center [38, 461] width 34 height 20
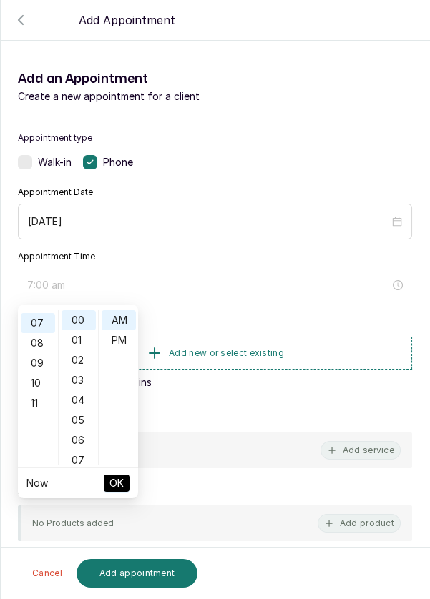
scroll to position [140, 0]
click at [127, 342] on div "PM" at bounding box center [119, 340] width 34 height 20
type input "7:00 pm"
click at [112, 479] on span "OK" at bounding box center [116, 483] width 14 height 27
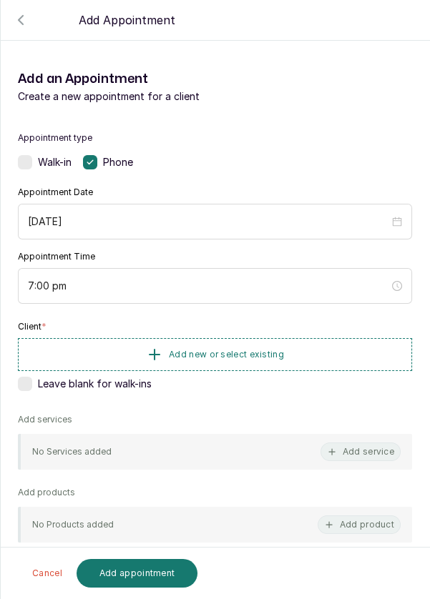
click at [267, 352] on span "Add new or select existing" at bounding box center [226, 354] width 115 height 11
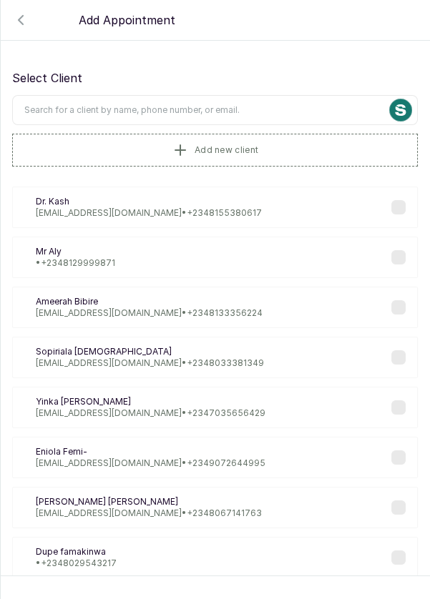
click at [94, 106] on input "text" at bounding box center [215, 110] width 406 height 30
type input "Chubb"
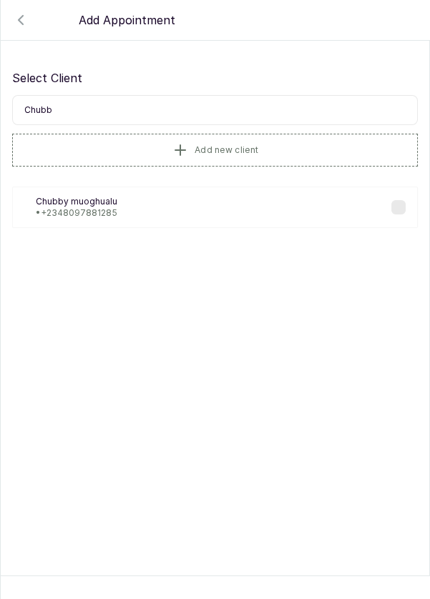
click at [165, 195] on div "Cm [PERSON_NAME] • [PHONE_NUMBER]" at bounding box center [215, 207] width 406 height 41
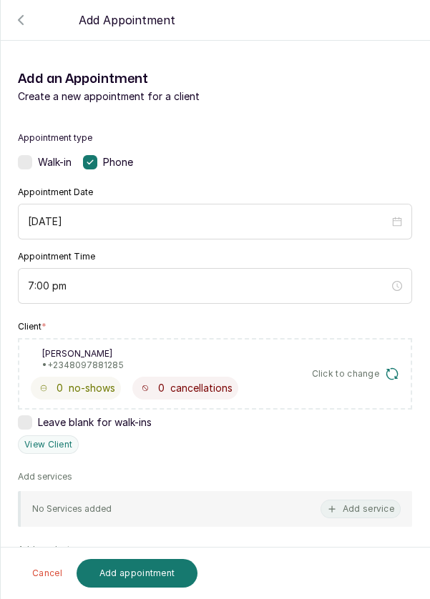
click at [384, 505] on button "Add service" at bounding box center [360, 509] width 80 height 19
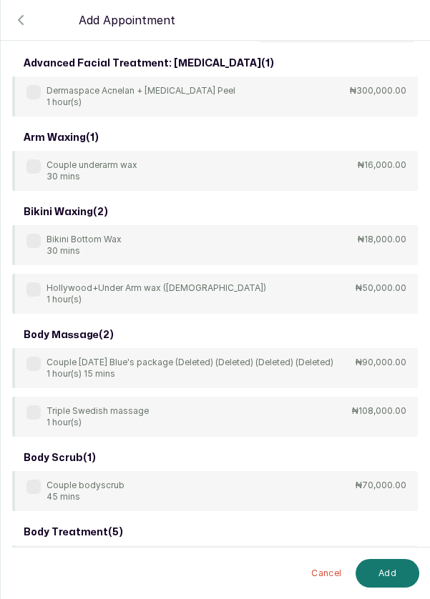
scroll to position [0, 0]
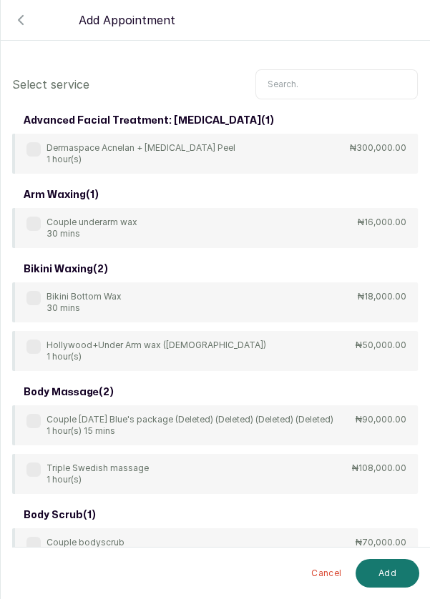
click at [310, 86] on input "text" at bounding box center [336, 84] width 162 height 30
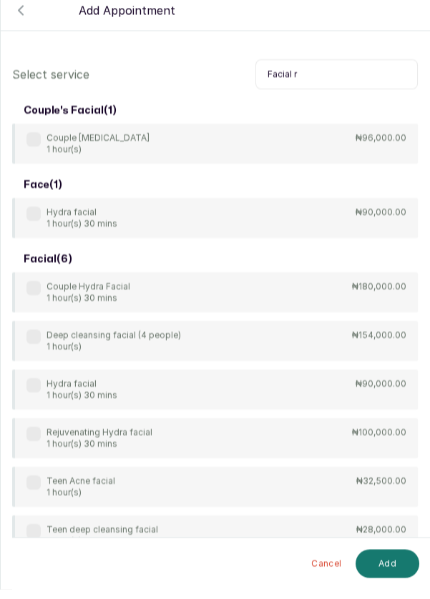
scroll to position [69, 0]
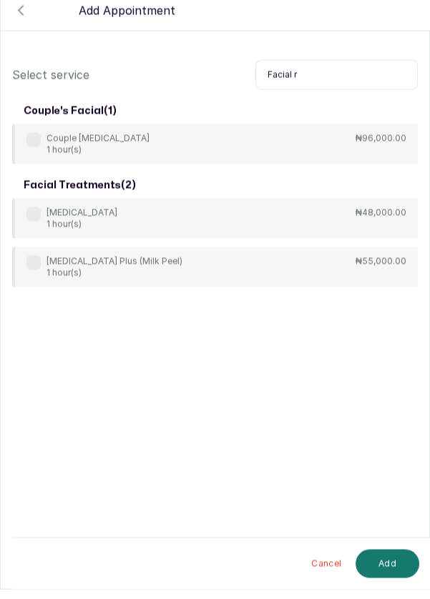
type input "Facial r"
click at [373, 208] on div "[MEDICAL_DATA] 1 hour(s) ₦48,000.00" at bounding box center [215, 228] width 406 height 40
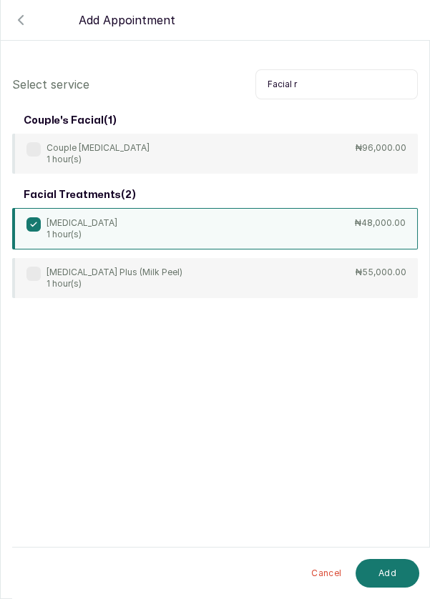
click at [381, 577] on button "Add" at bounding box center [388, 573] width 64 height 29
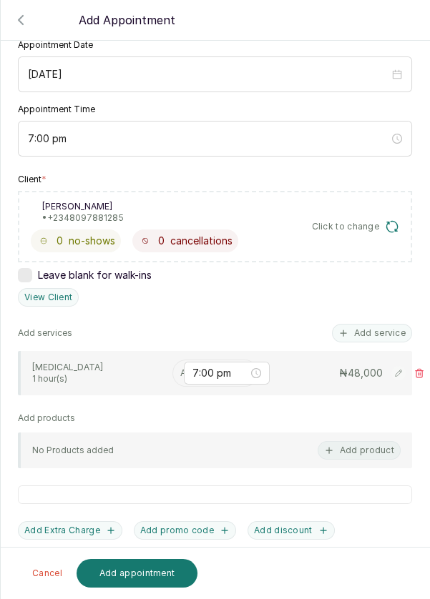
scroll to position [148, 0]
click at [372, 441] on button "Add product" at bounding box center [359, 450] width 83 height 19
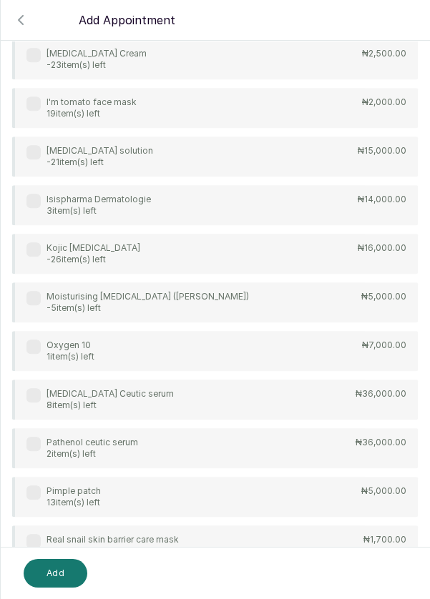
scroll to position [995, 0]
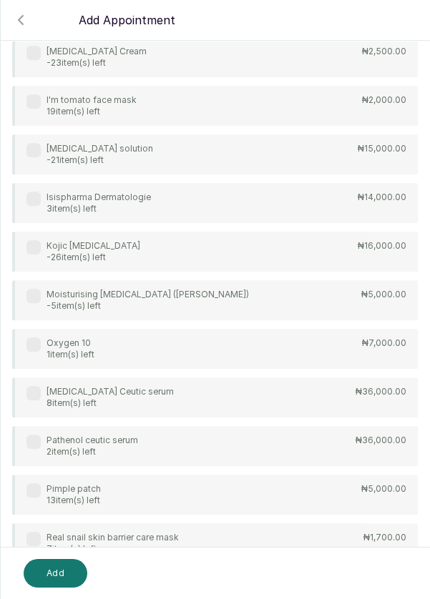
click at [39, 484] on label at bounding box center [33, 491] width 14 height 14
click at [63, 577] on button "Add" at bounding box center [56, 573] width 64 height 29
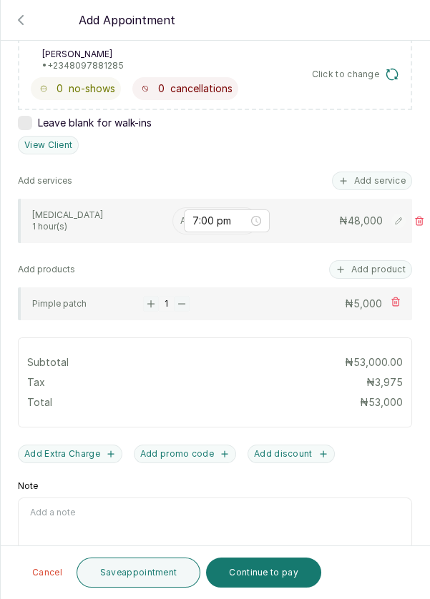
scroll to position [69, 0]
click at [250, 581] on button "Continue to pay" at bounding box center [263, 573] width 115 height 30
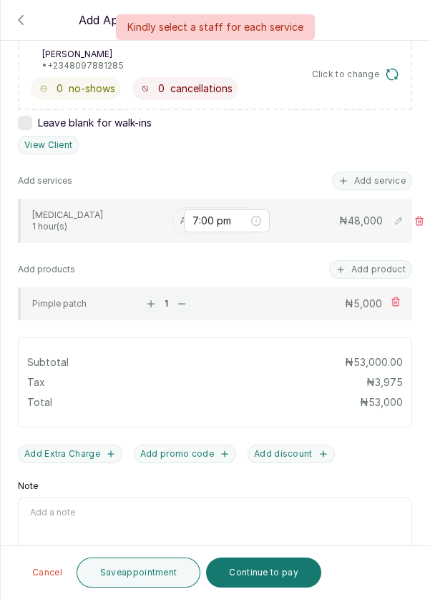
click at [180, 216] on input "text" at bounding box center [181, 221] width 2 height 10
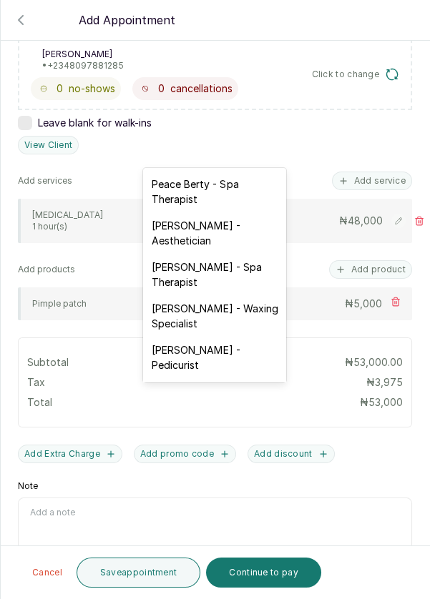
click at [224, 225] on div "[PERSON_NAME] - Aesthetician" at bounding box center [214, 232] width 143 height 41
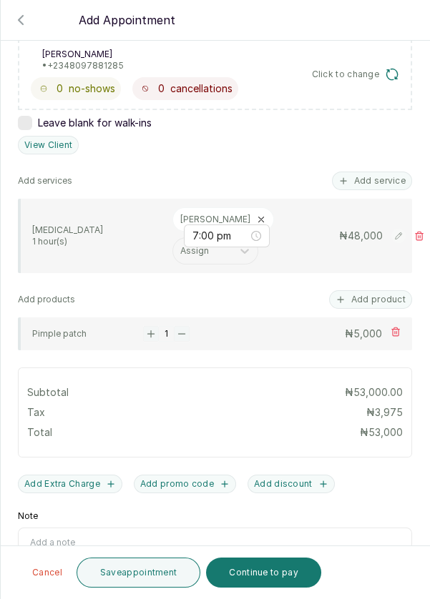
click at [259, 575] on button "Continue to pay" at bounding box center [263, 573] width 115 height 30
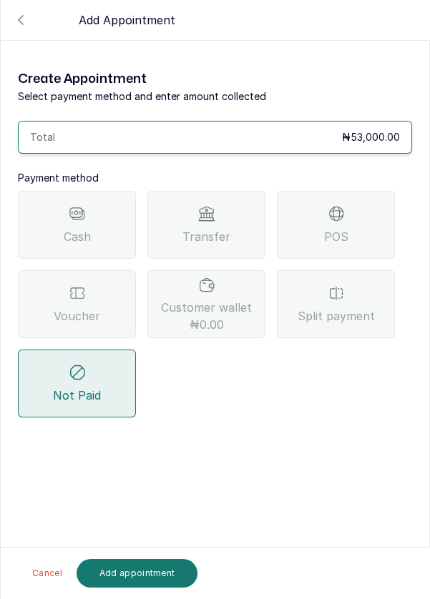
scroll to position [0, 0]
click at [367, 308] on span "Split payment" at bounding box center [336, 316] width 77 height 17
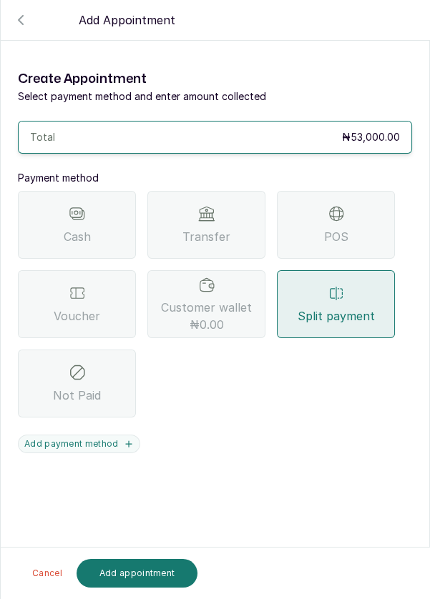
click at [104, 435] on button "Add payment method" at bounding box center [79, 444] width 122 height 19
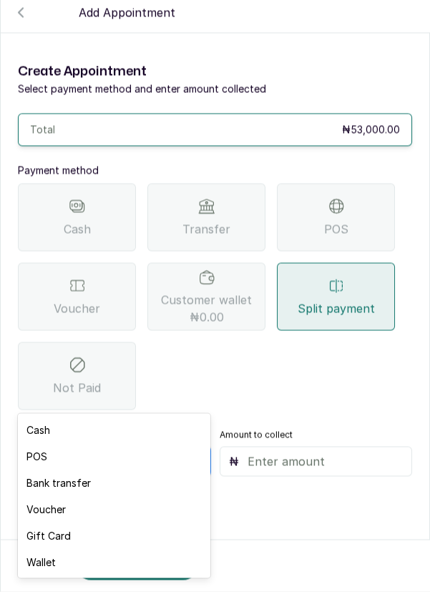
scroll to position [10, 0]
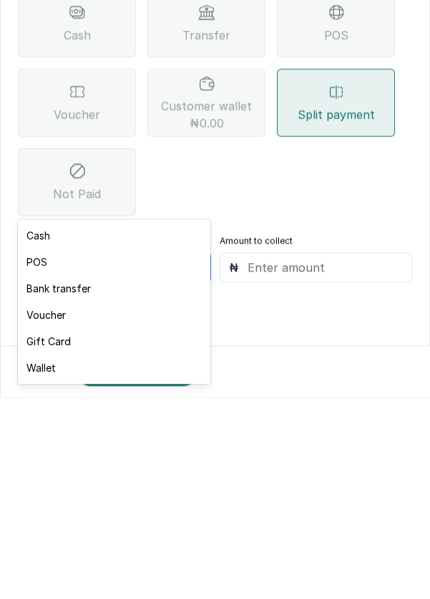
click at [44, 518] on div "Voucher" at bounding box center [114, 517] width 192 height 26
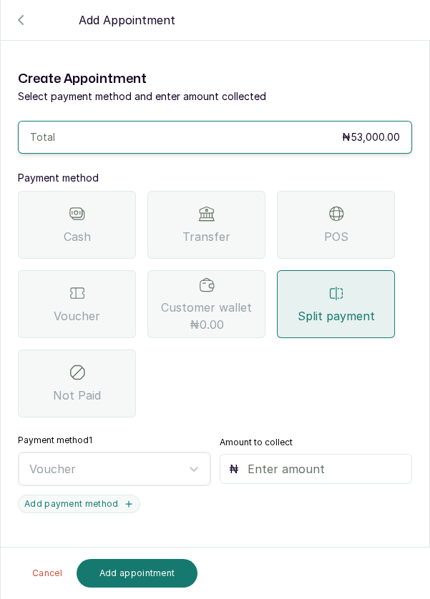
click at [266, 461] on input "text" at bounding box center [325, 469] width 156 height 17
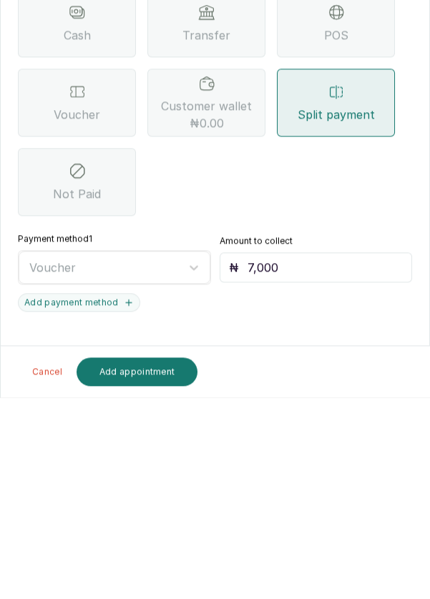
type input "7,000"
click at [91, 495] on button "Add payment method" at bounding box center [79, 504] width 122 height 19
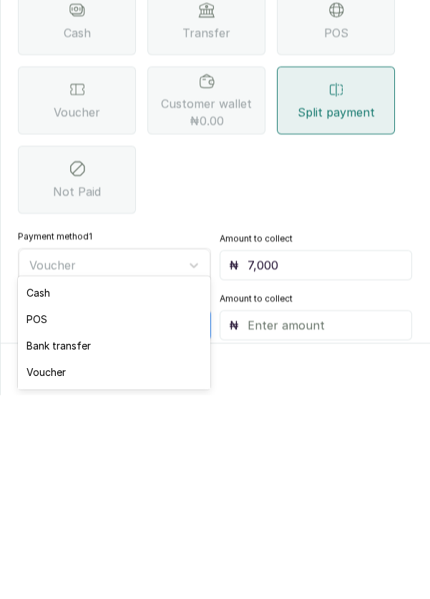
click at [43, 522] on div "POS" at bounding box center [114, 523] width 192 height 26
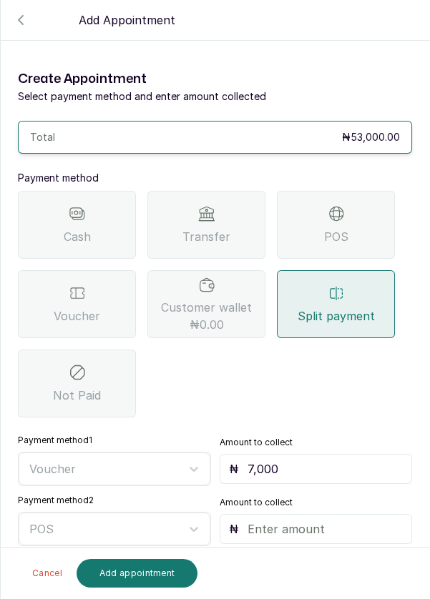
click at [262, 521] on input "text" at bounding box center [325, 529] width 156 height 17
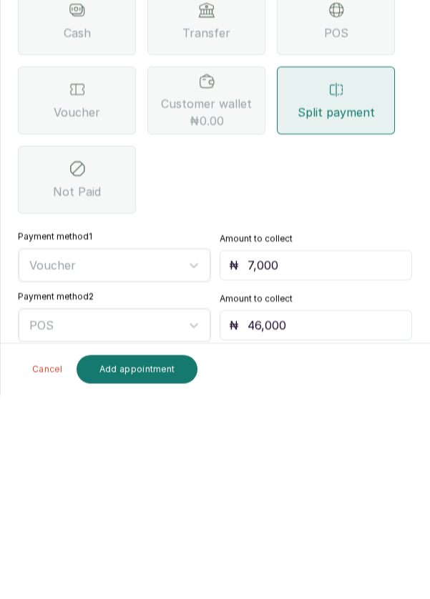
scroll to position [4, 0]
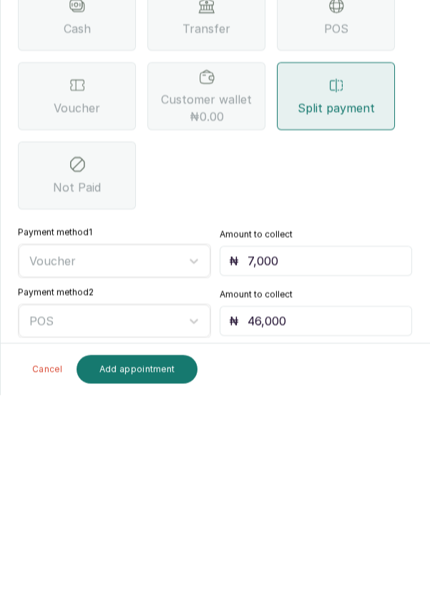
type input "46,000"
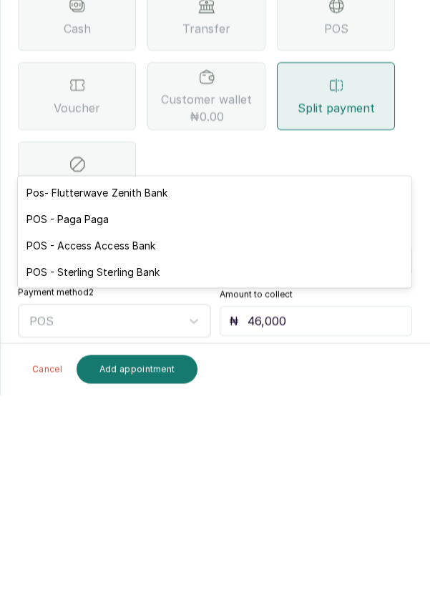
click at [155, 449] on div "POS - Access Access Bank" at bounding box center [214, 449] width 393 height 26
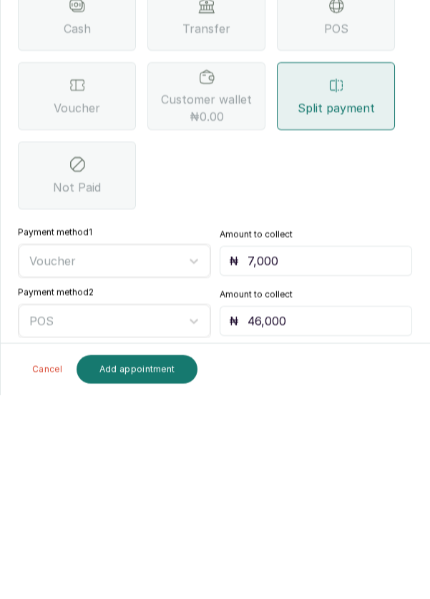
scroll to position [10, 0]
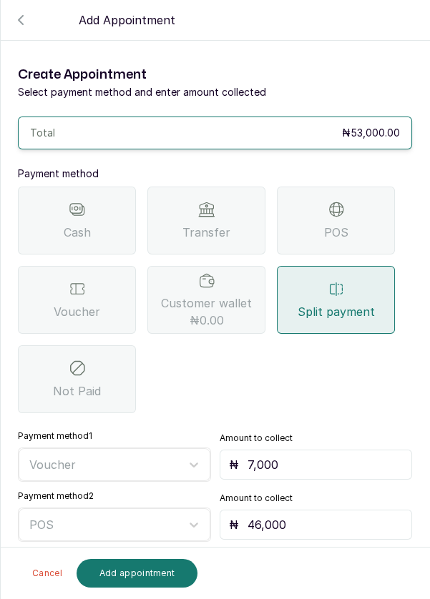
click at [147, 574] on button "Add appointment" at bounding box center [138, 573] width 122 height 29
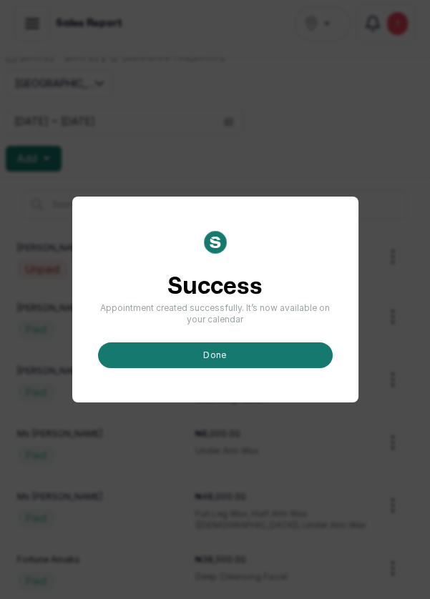
click at [224, 368] on button "done" at bounding box center [215, 356] width 235 height 26
